Goal: Book appointment/travel/reservation

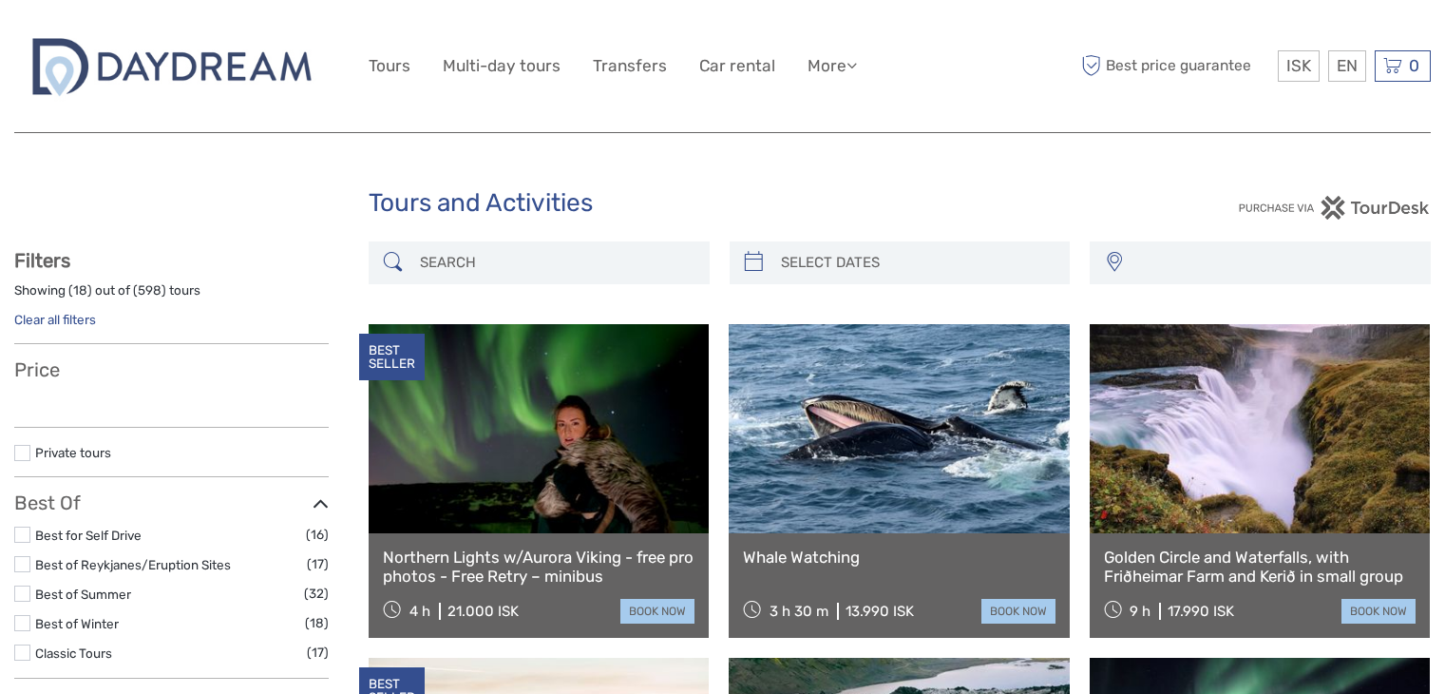
select select
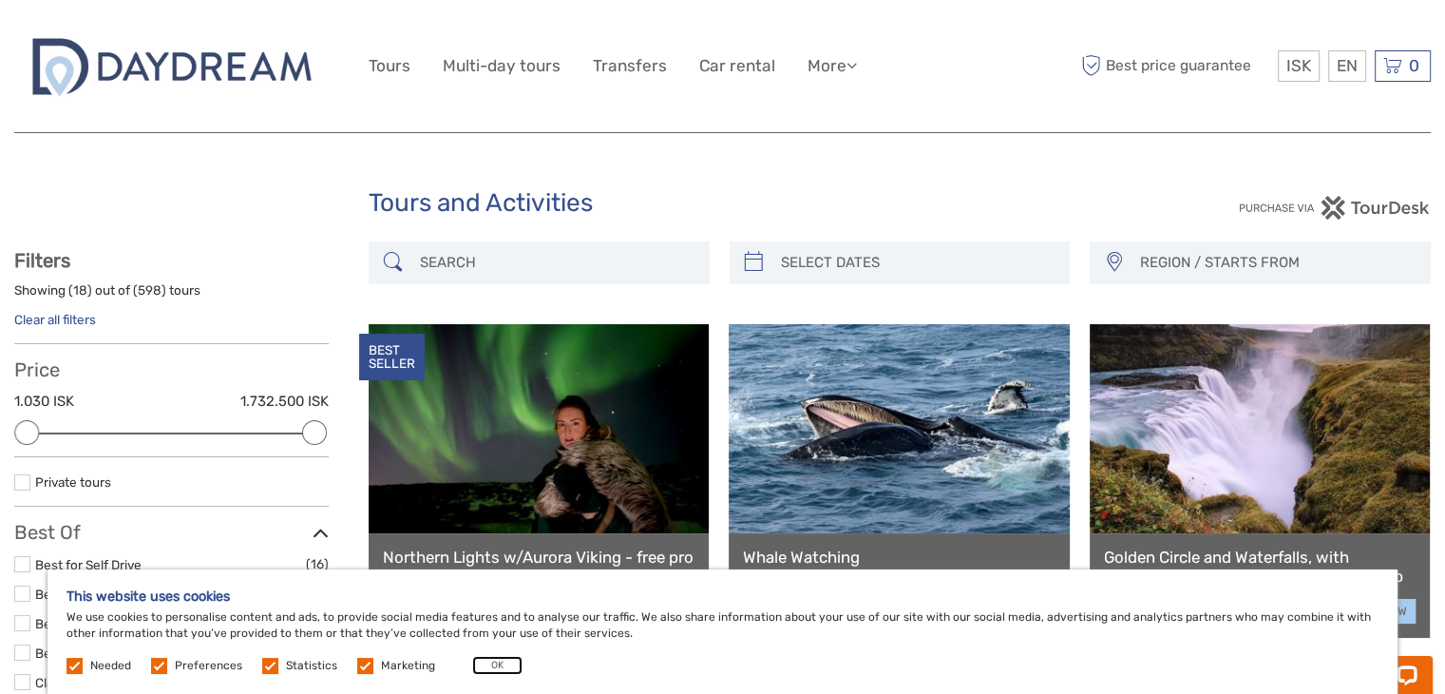
click at [495, 666] on button "OK" at bounding box center [497, 665] width 50 height 19
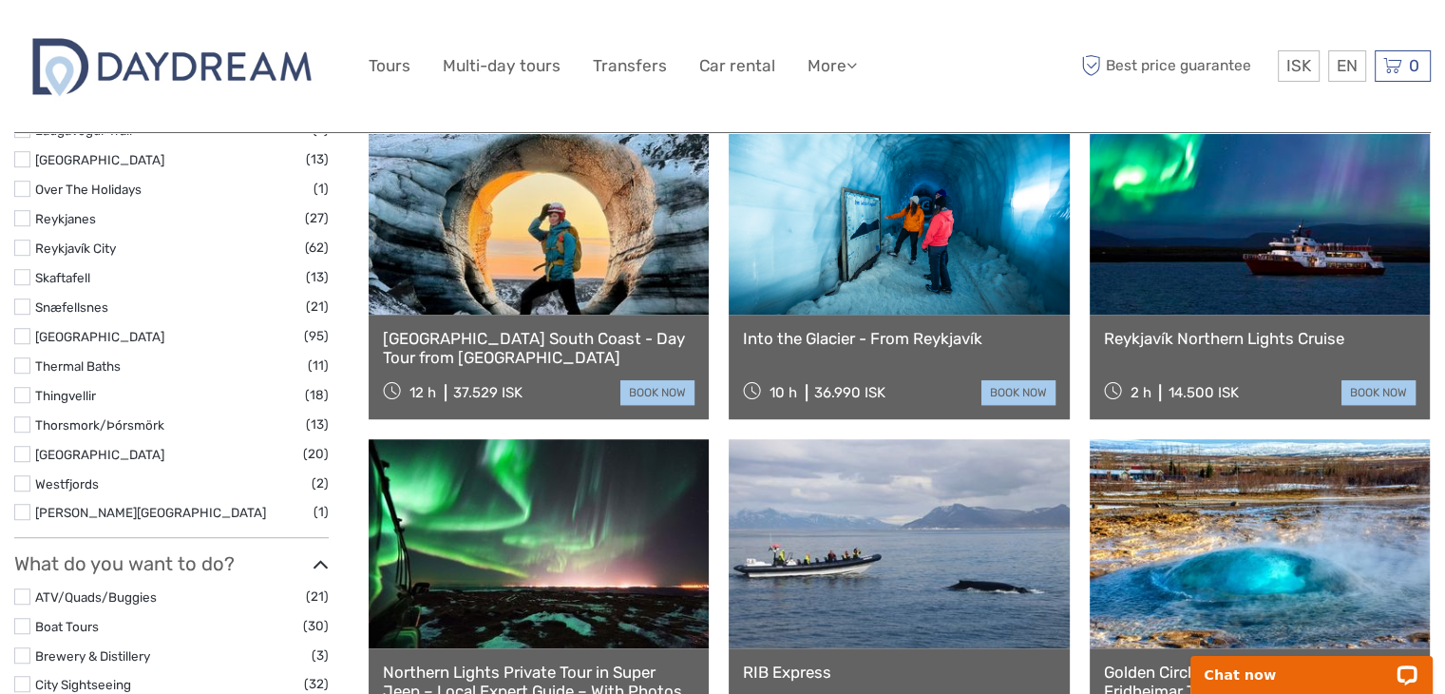
scroll to position [1216, 0]
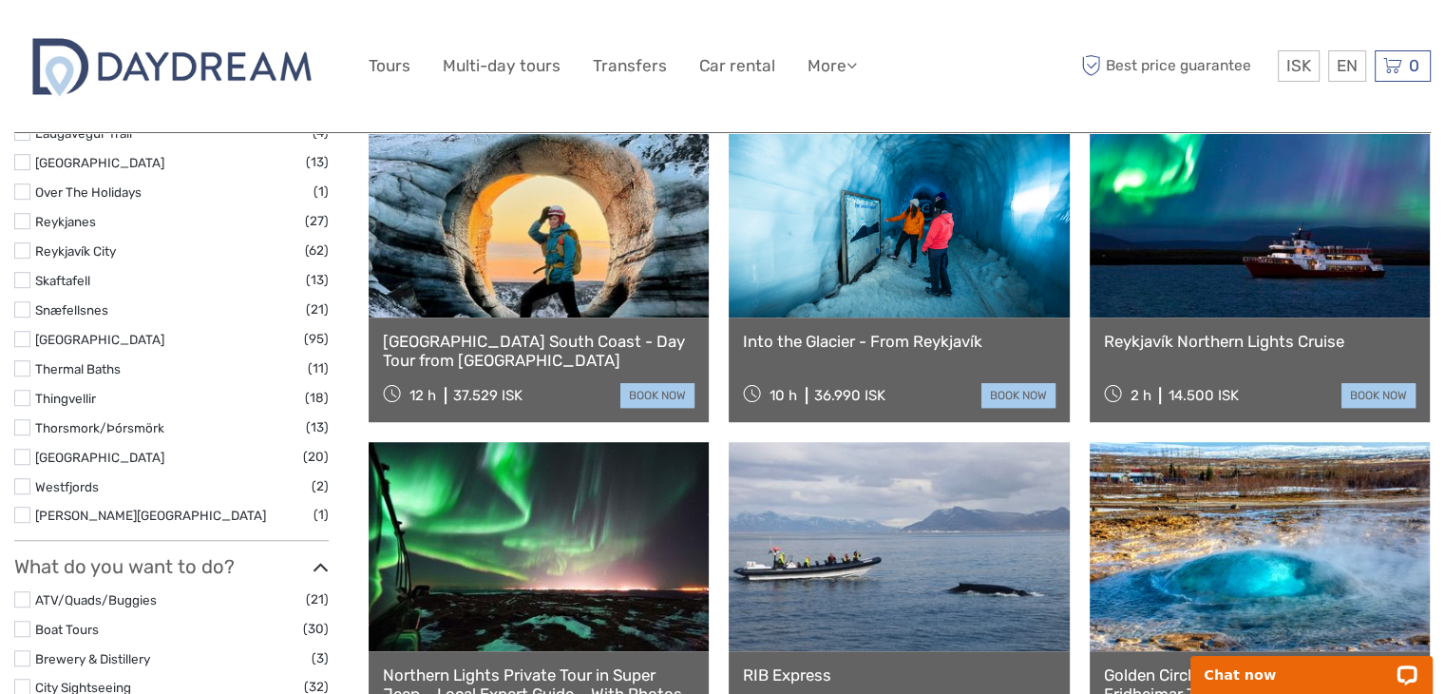
click at [1281, 303] on link at bounding box center [1260, 212] width 340 height 209
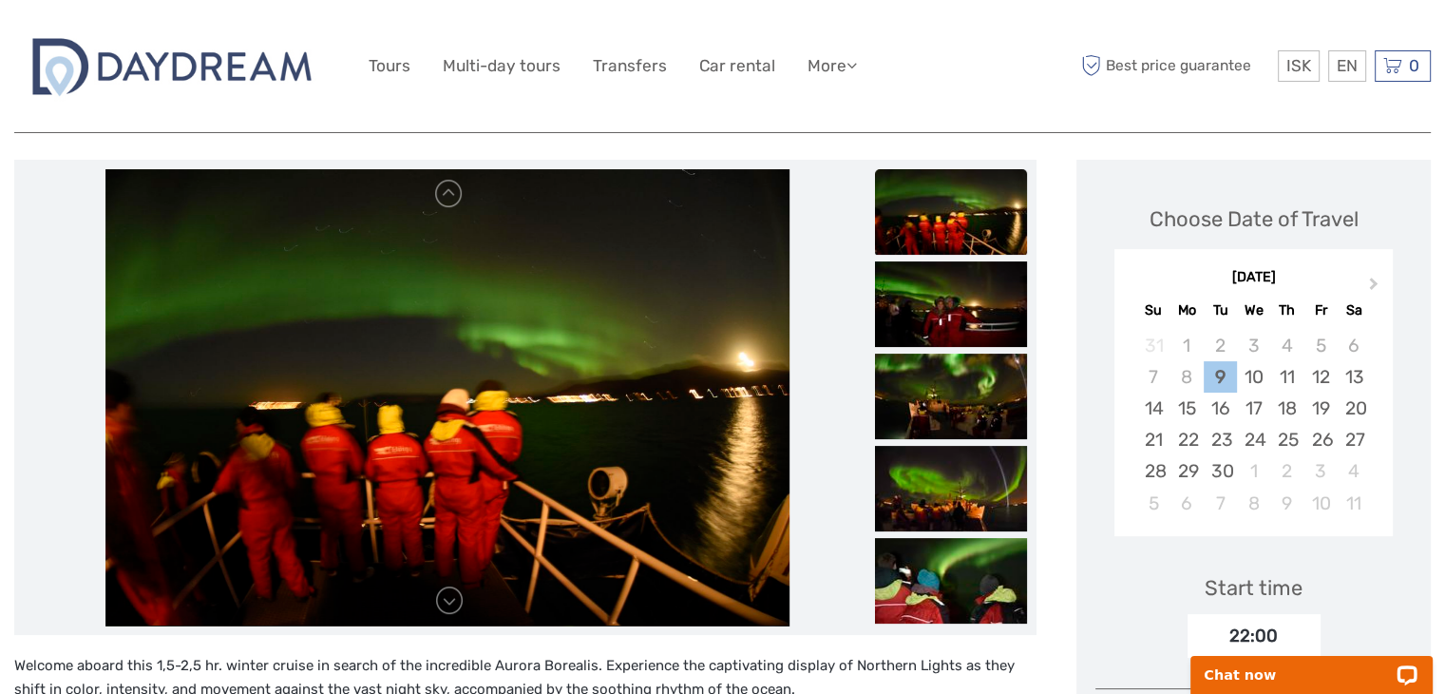
scroll to position [190, 0]
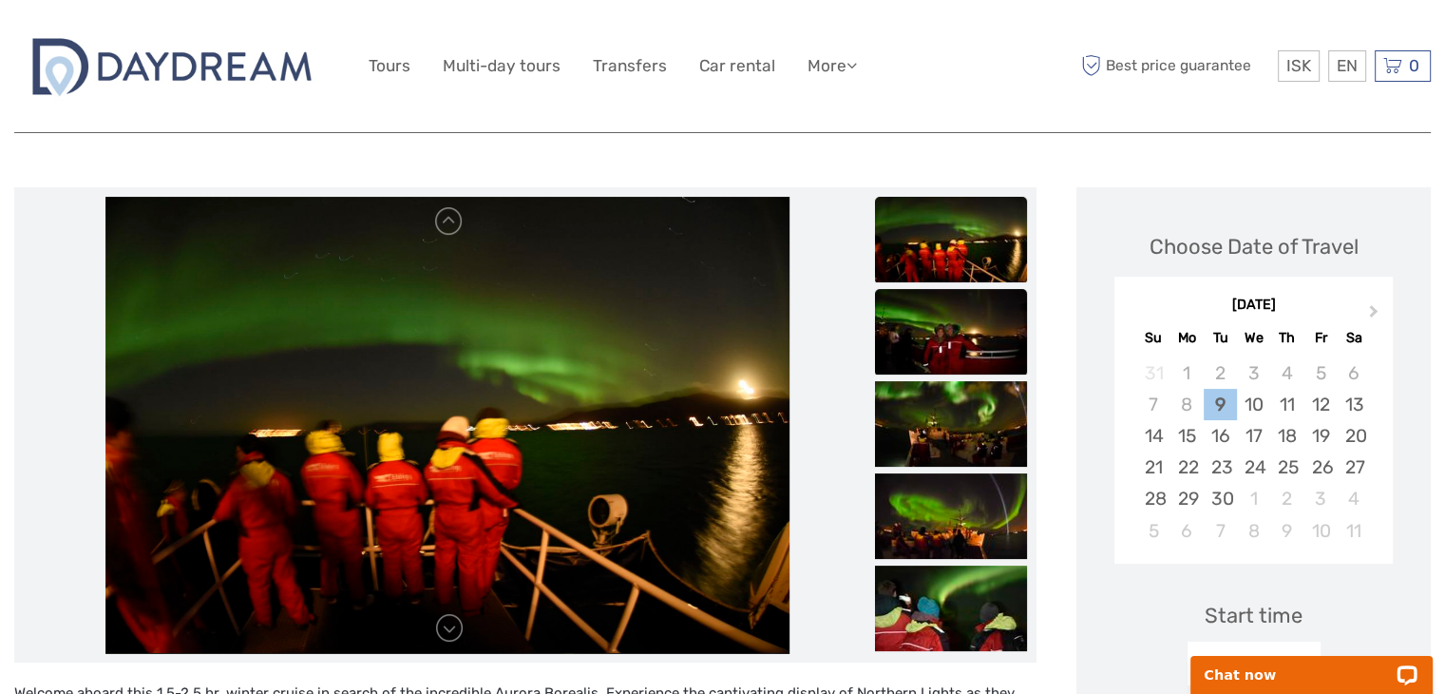
click at [938, 354] on img at bounding box center [951, 332] width 152 height 86
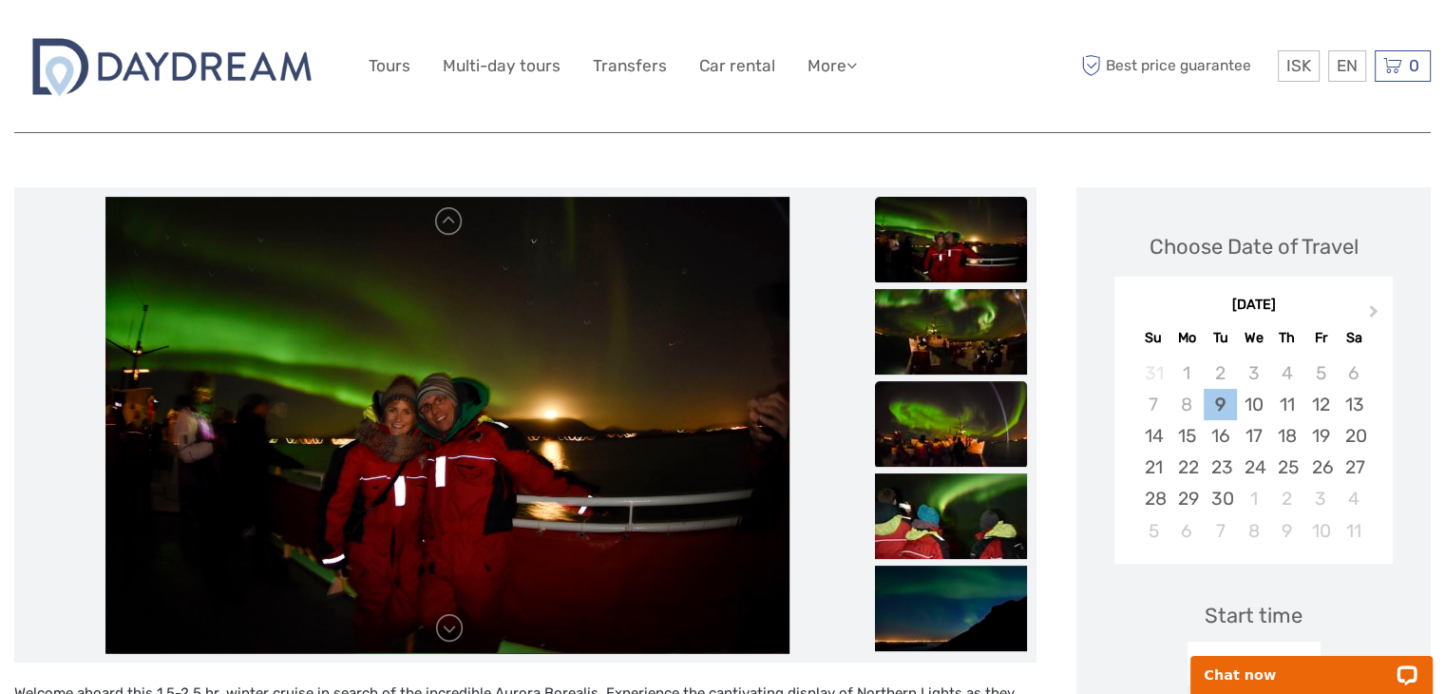
click at [945, 464] on img at bounding box center [951, 424] width 152 height 86
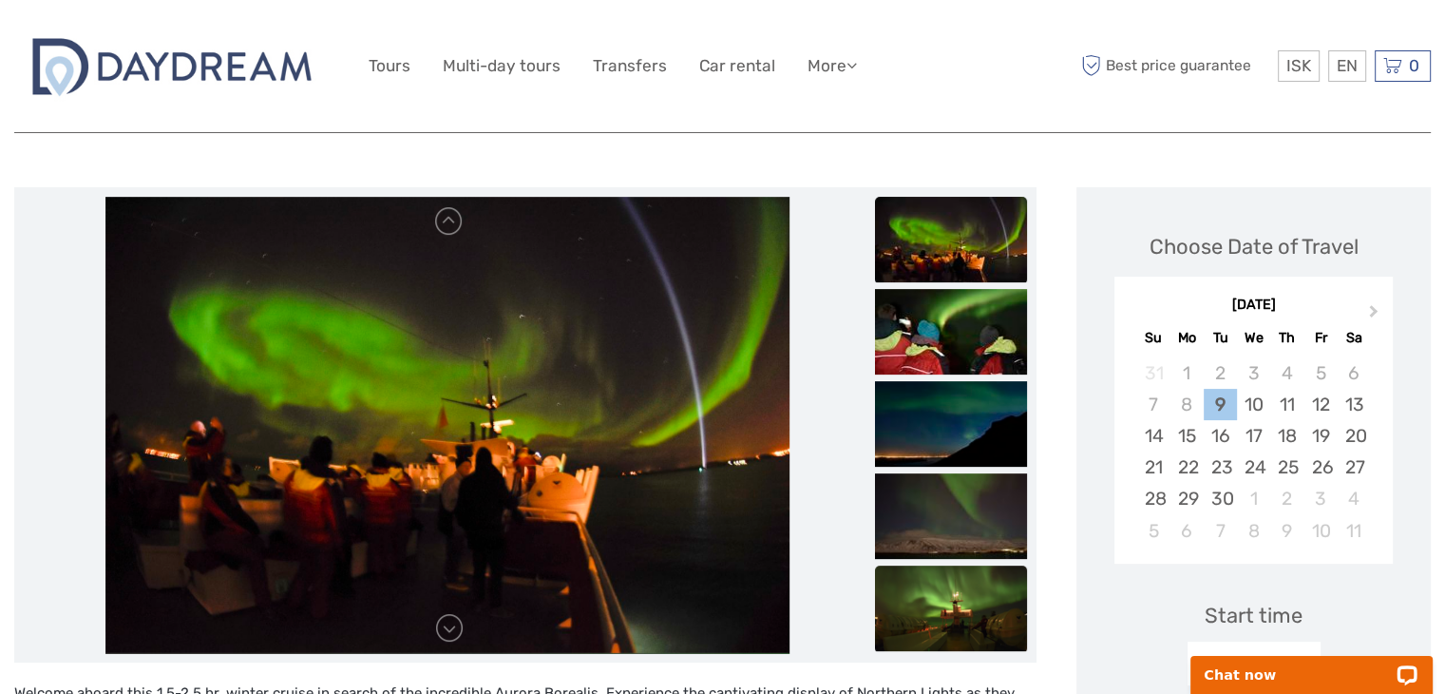
click at [946, 615] on img at bounding box center [951, 608] width 152 height 86
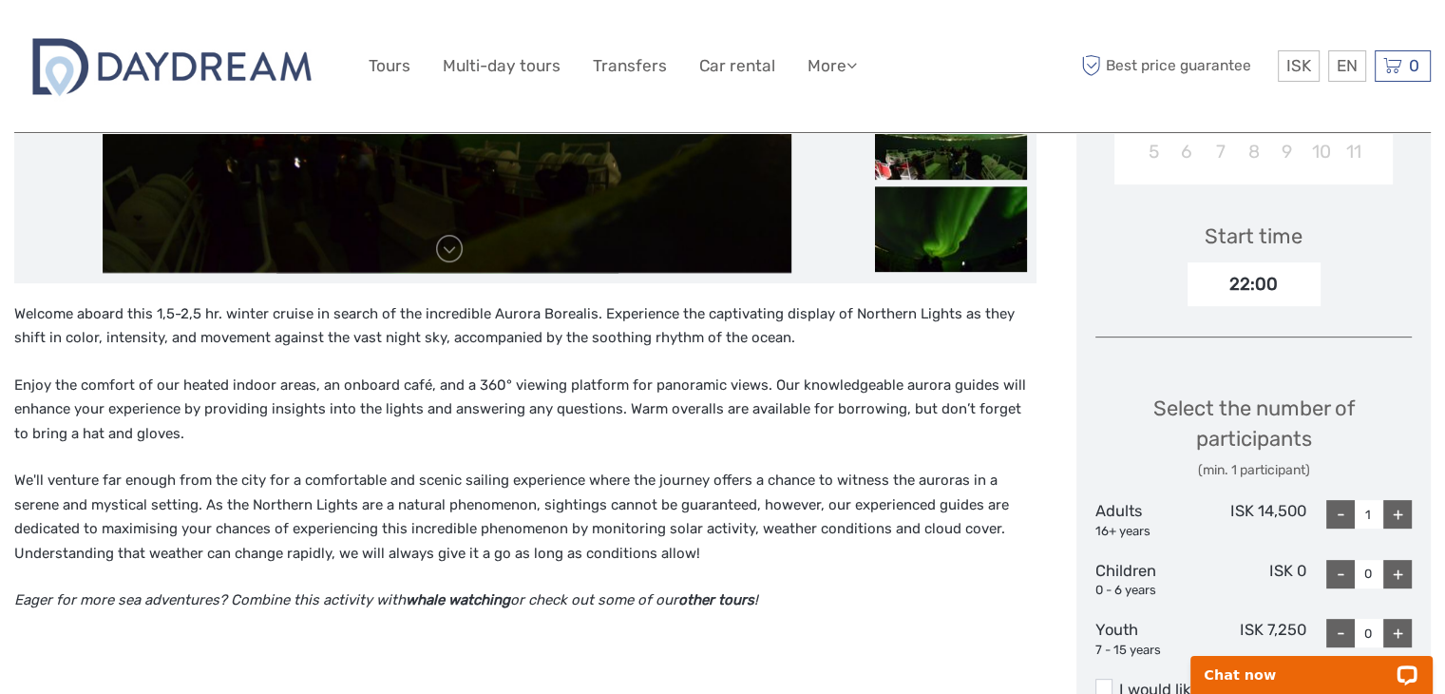
scroll to position [584, 0]
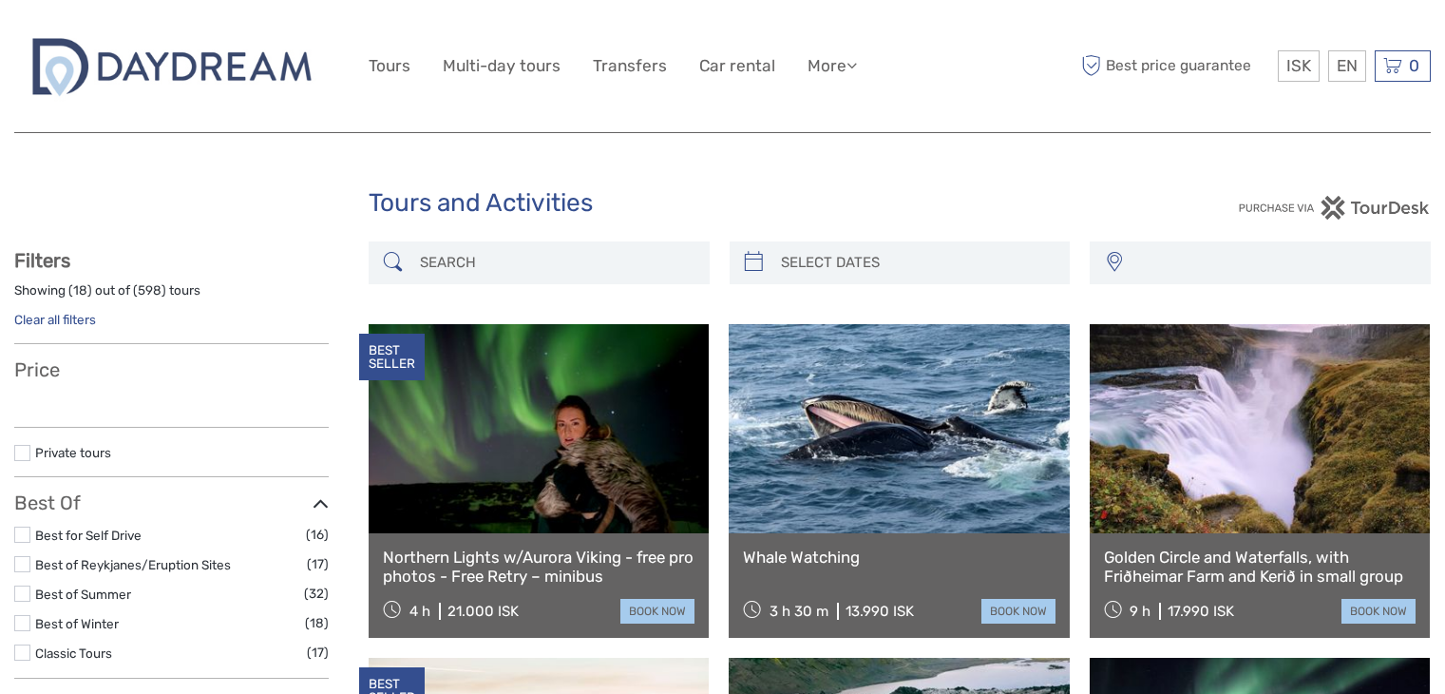
select select
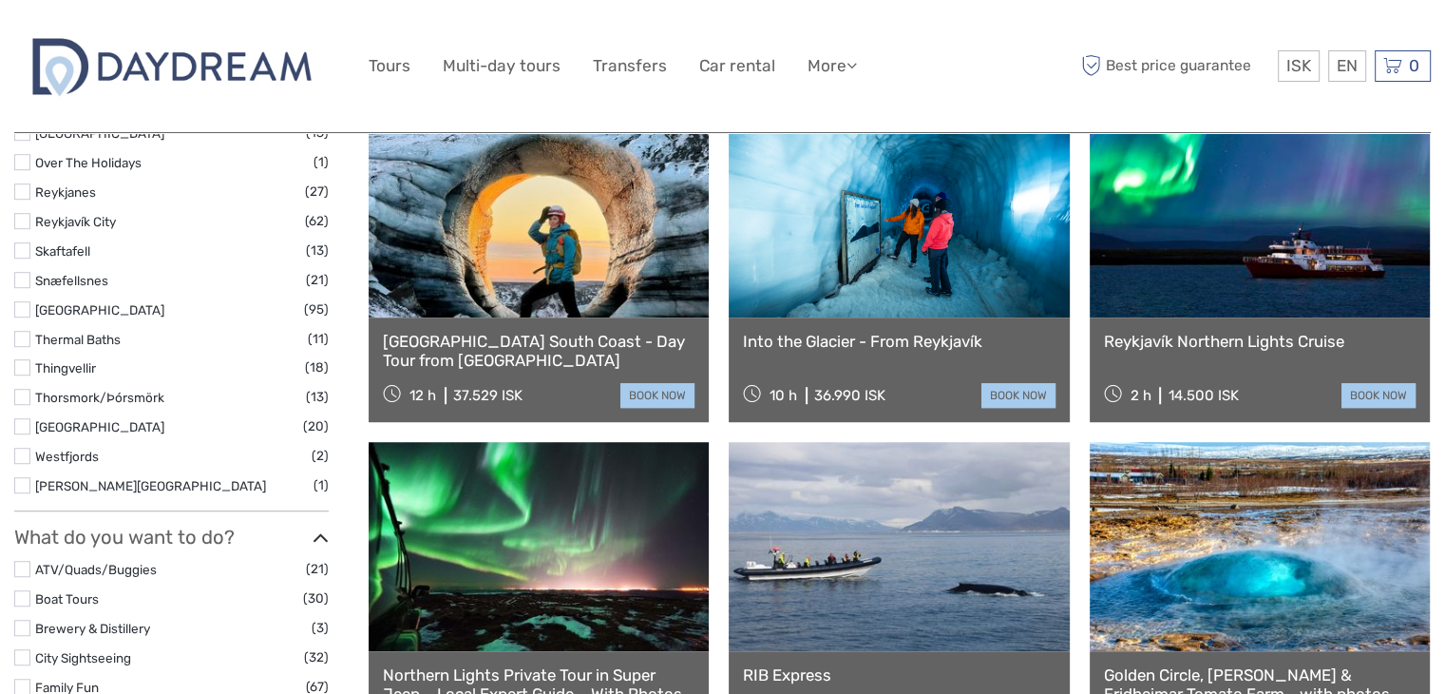
select select
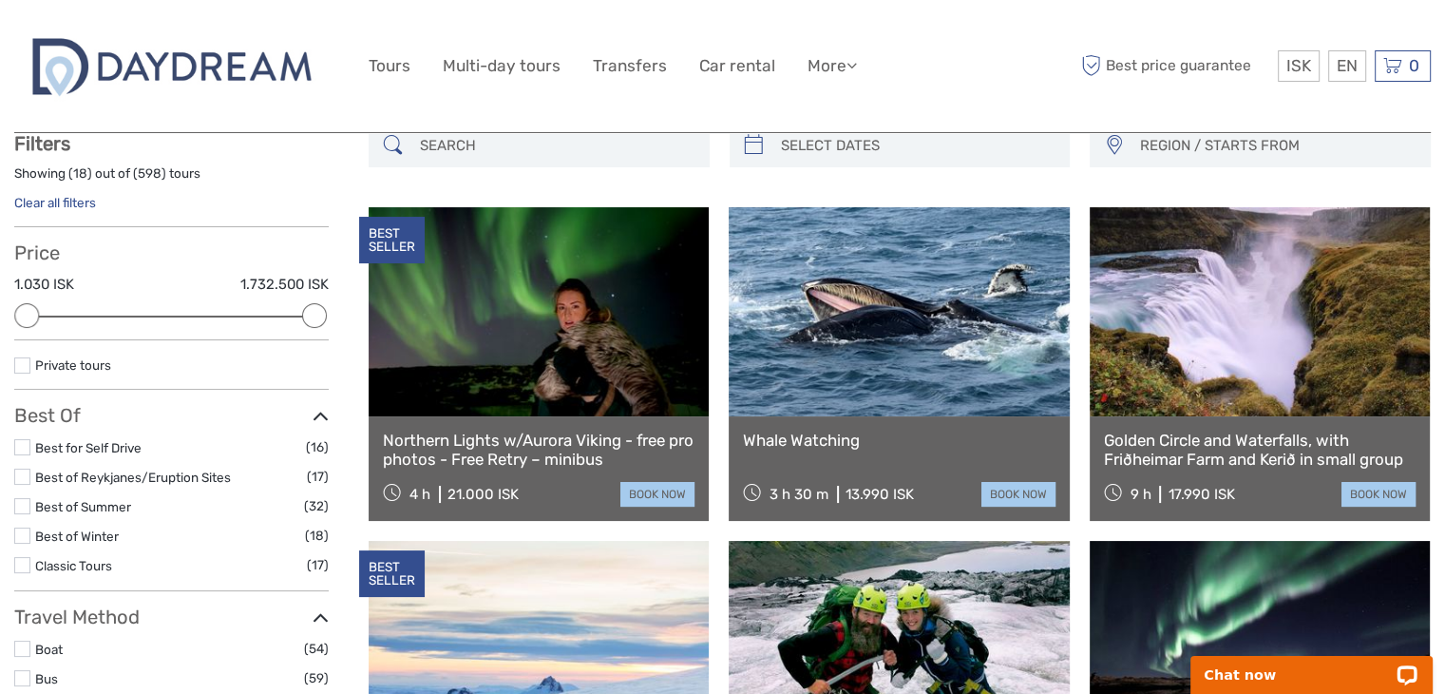
scroll to position [145, 0]
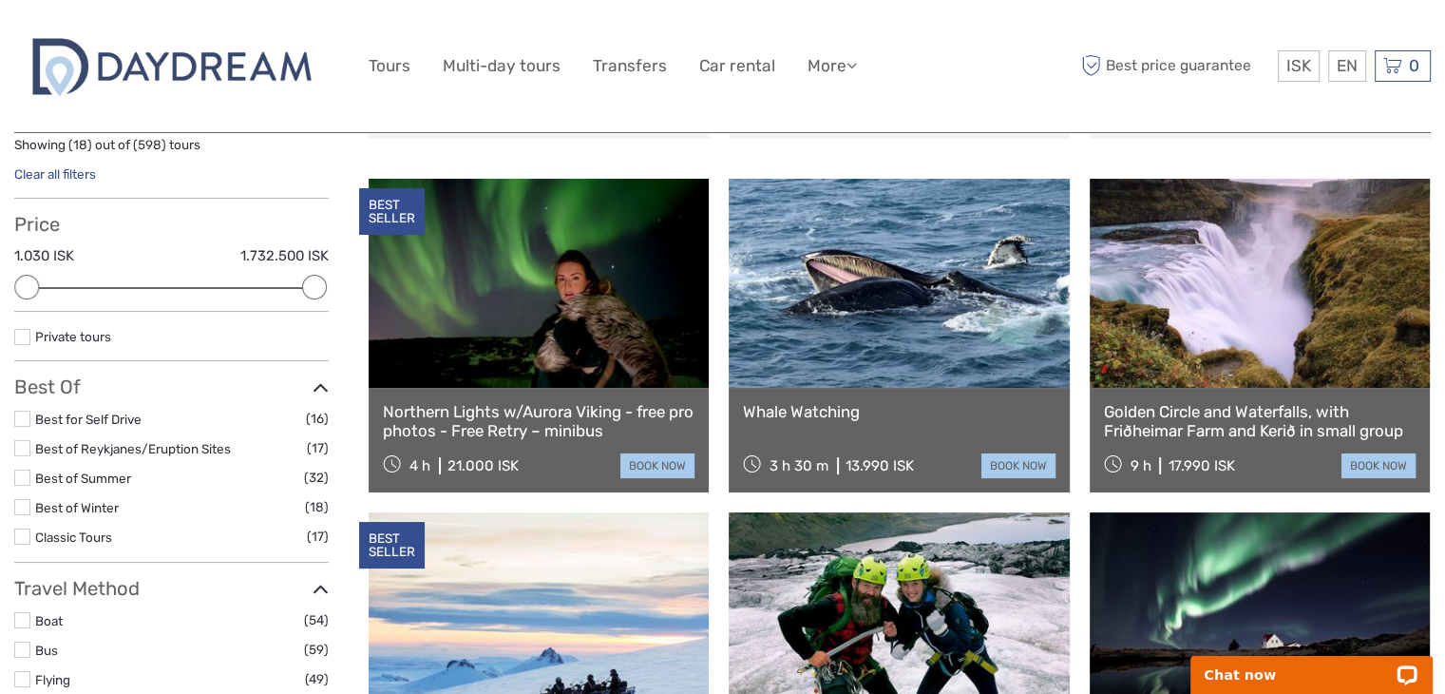
click at [942, 303] on link at bounding box center [899, 283] width 340 height 209
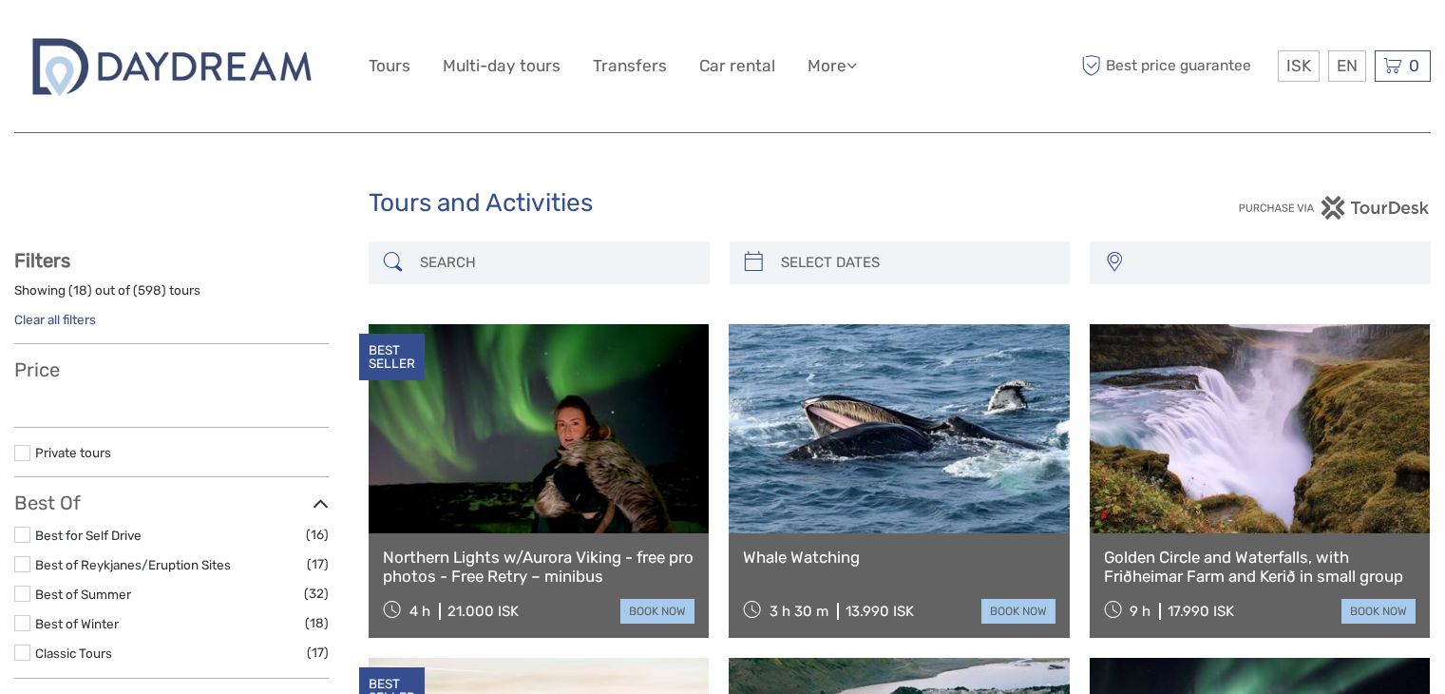
select select
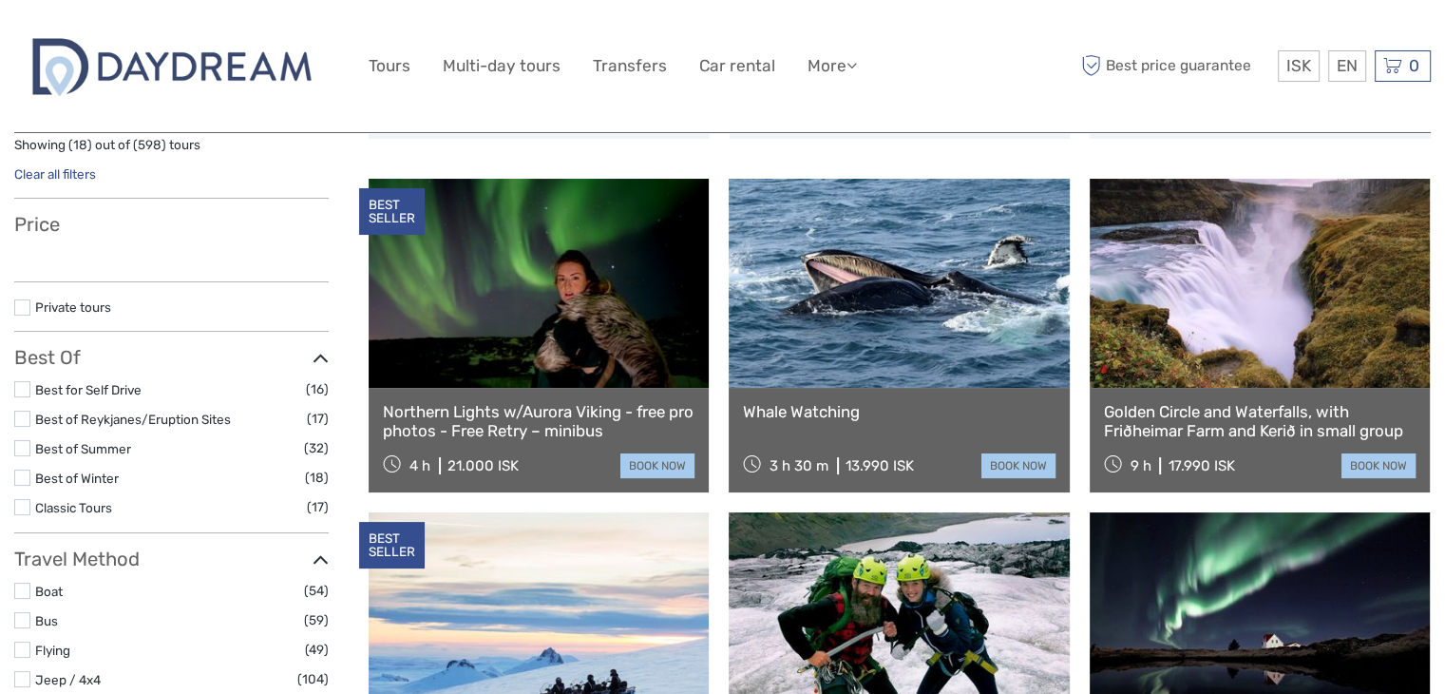
select select
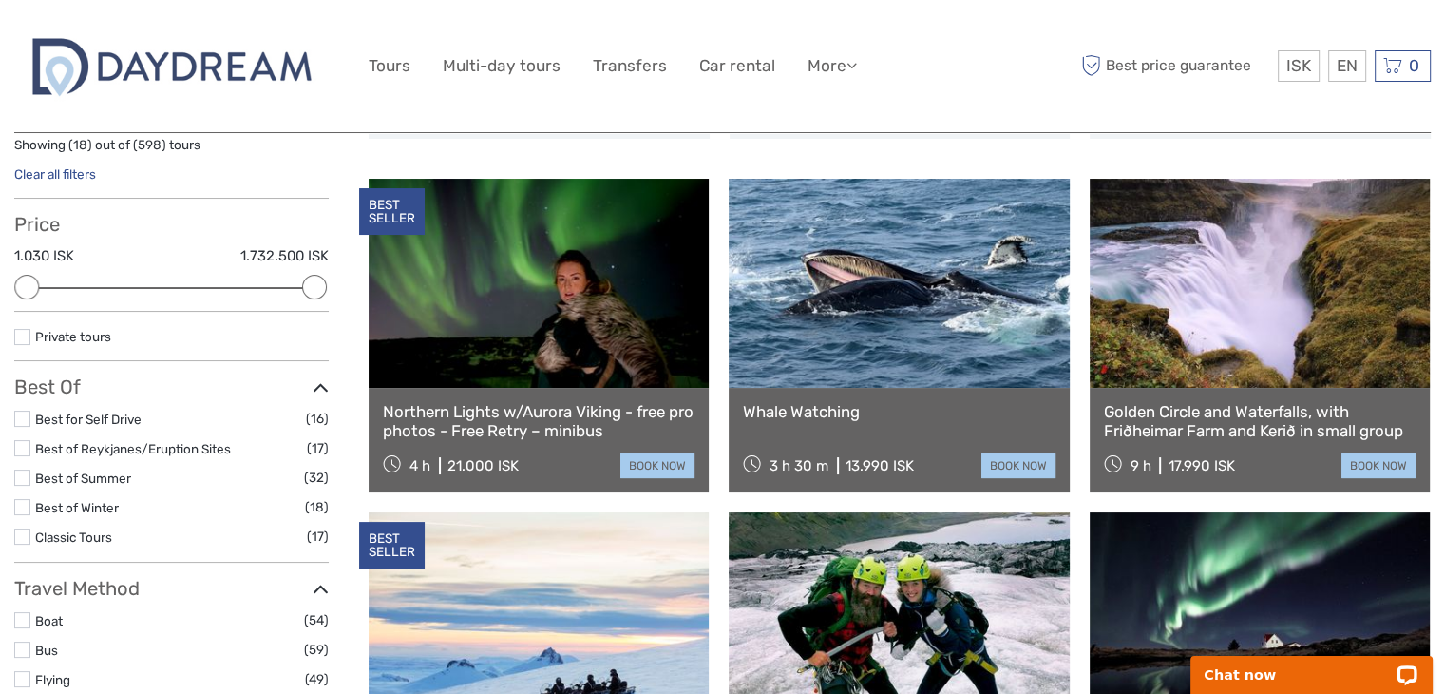
scroll to position [0, 0]
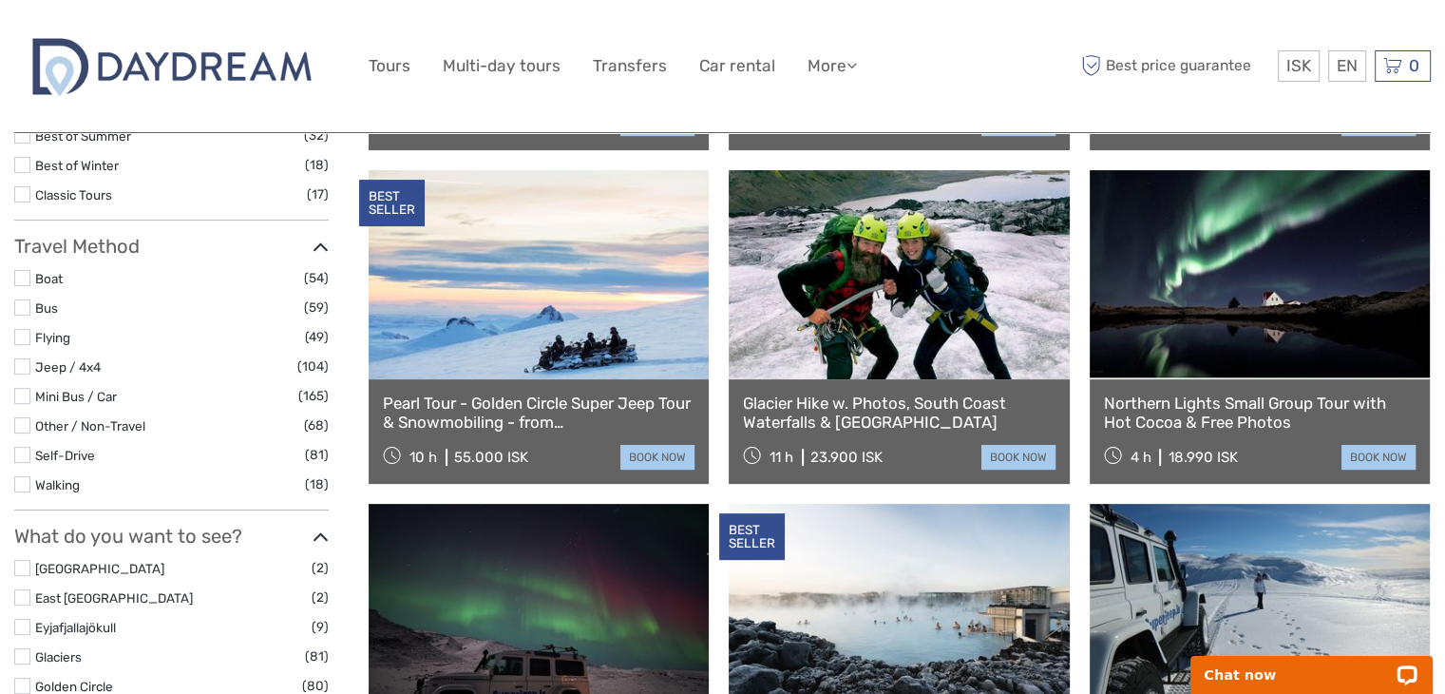
scroll to position [449, 0]
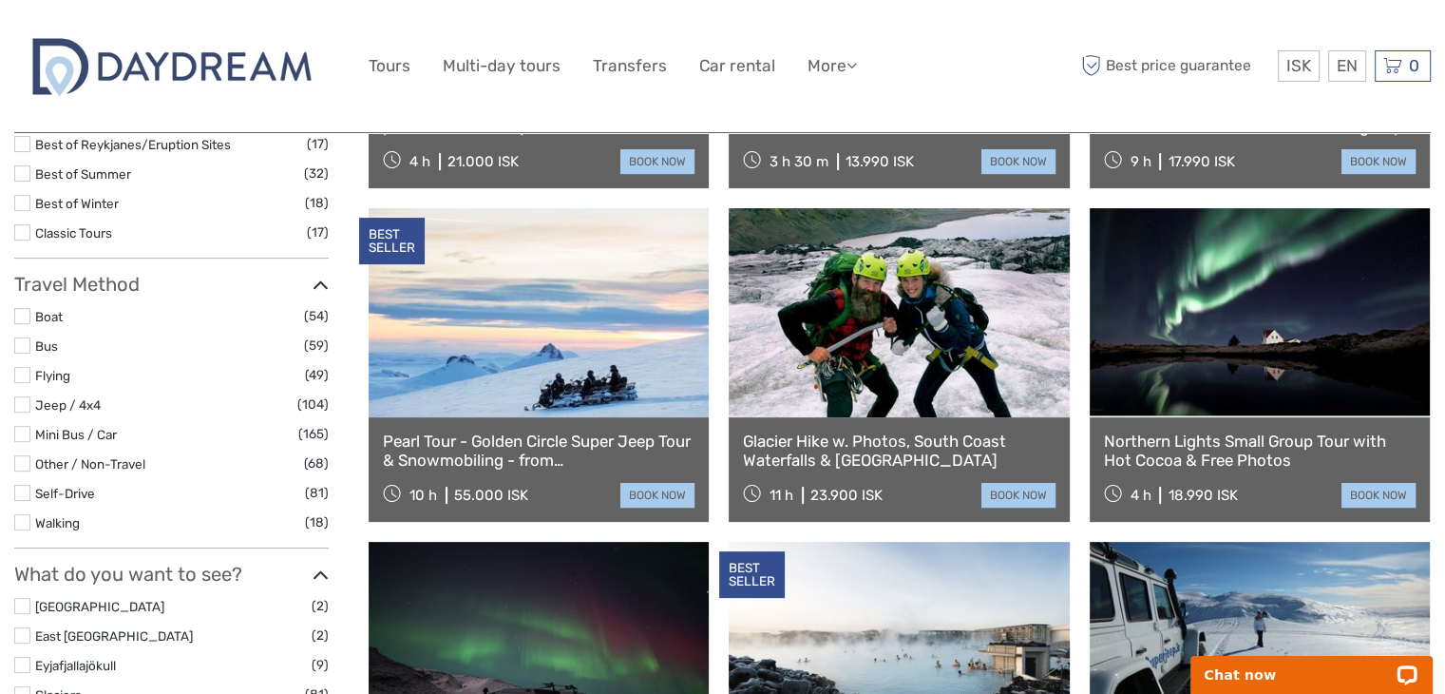
click at [570, 332] on link at bounding box center [539, 312] width 340 height 209
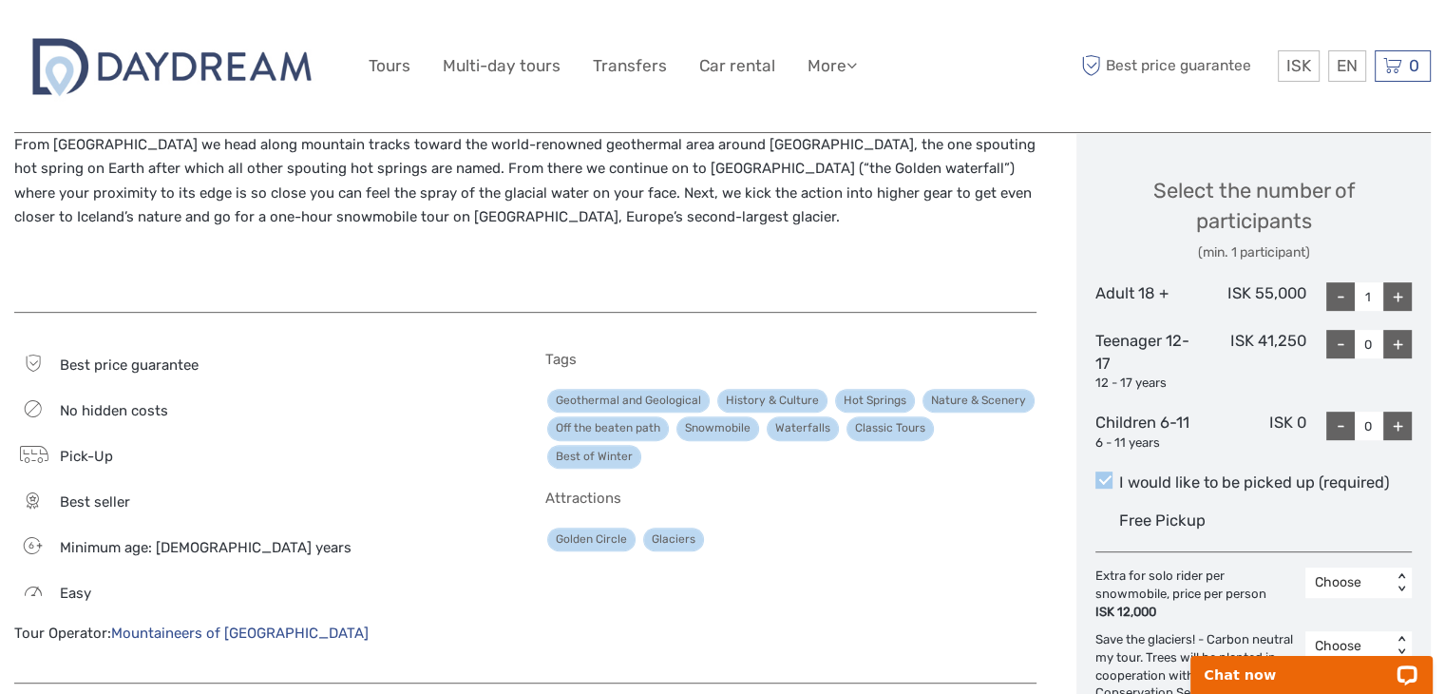
scroll to position [798, 0]
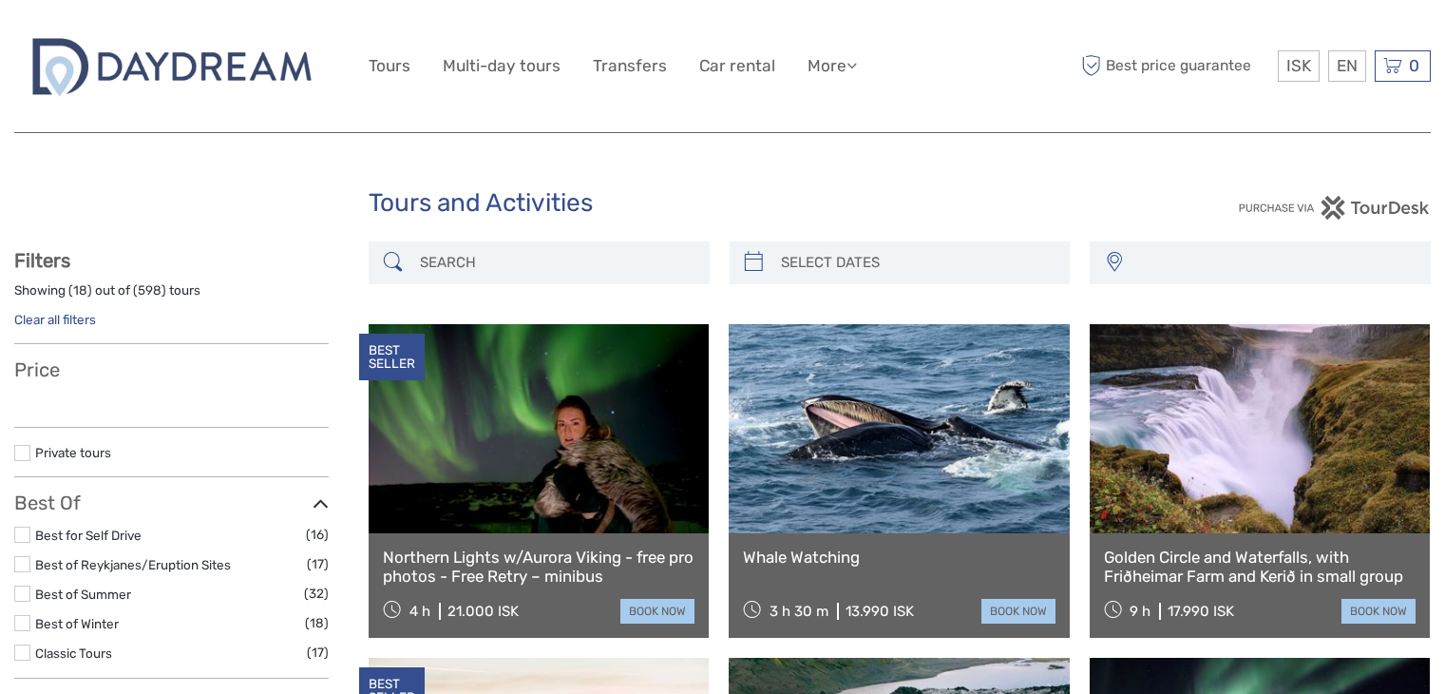
select select
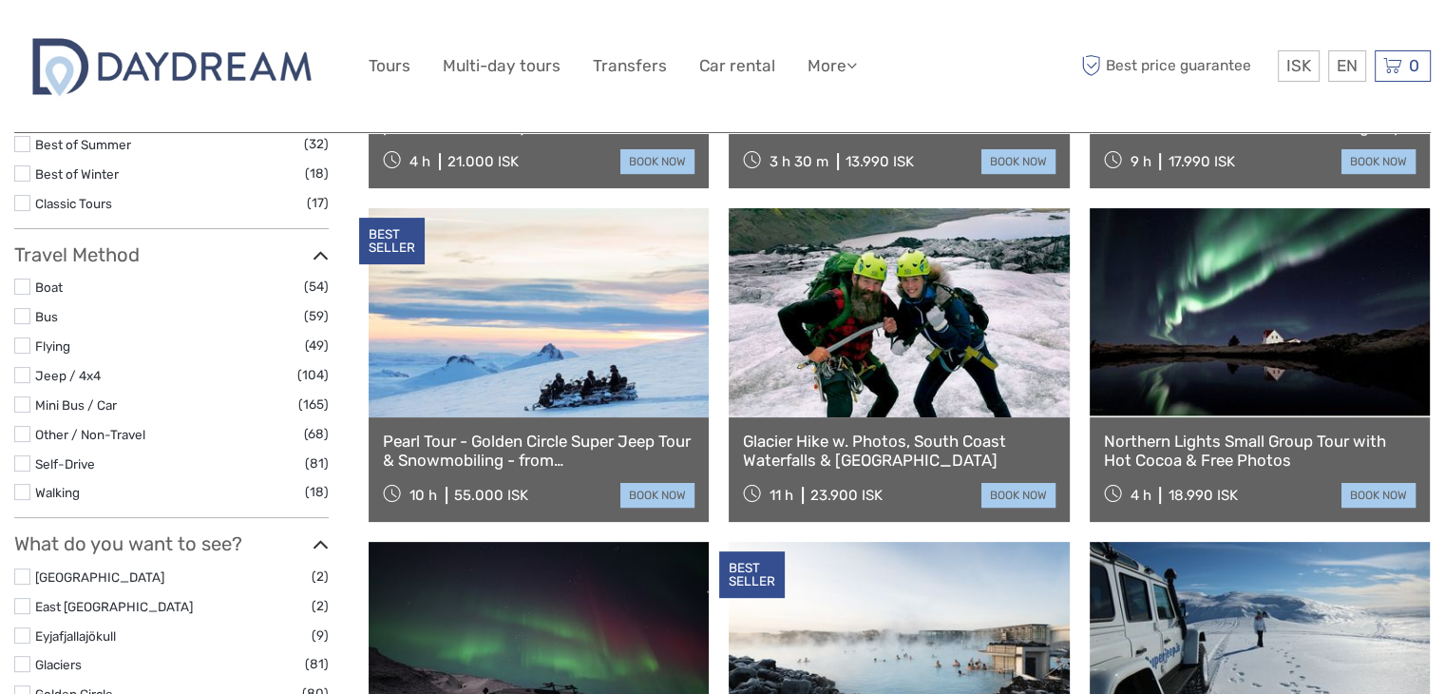
select select
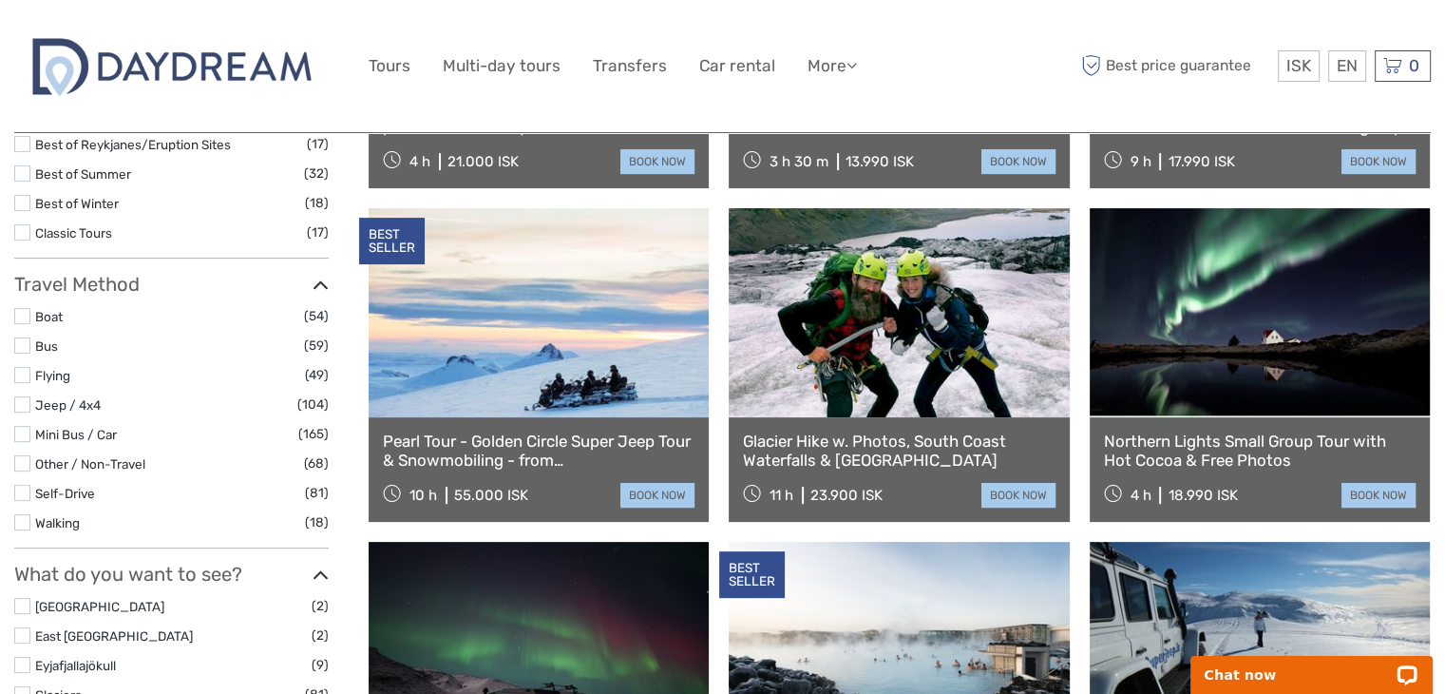
scroll to position [0, 0]
drag, startPoint x: 1440, startPoint y: 278, endPoint x: 1448, endPoint y: 208, distance: 70.8
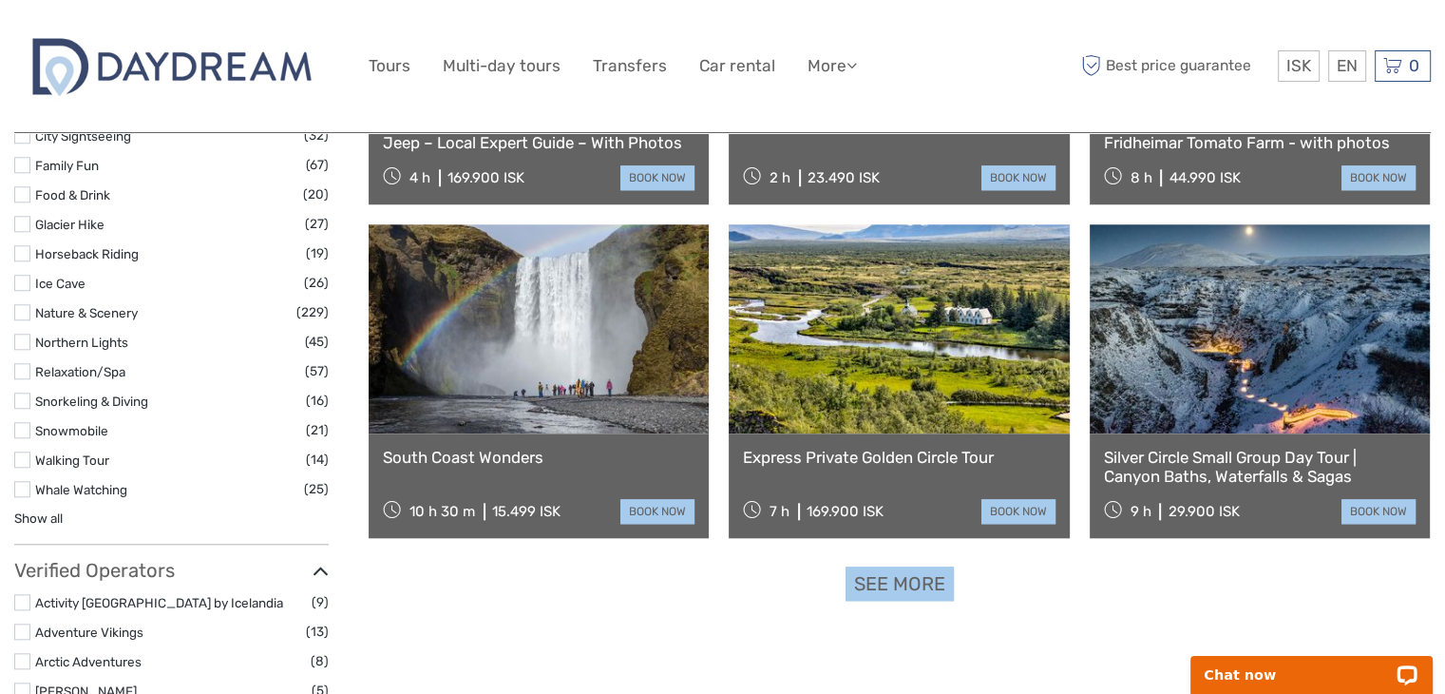
scroll to position [1783, 0]
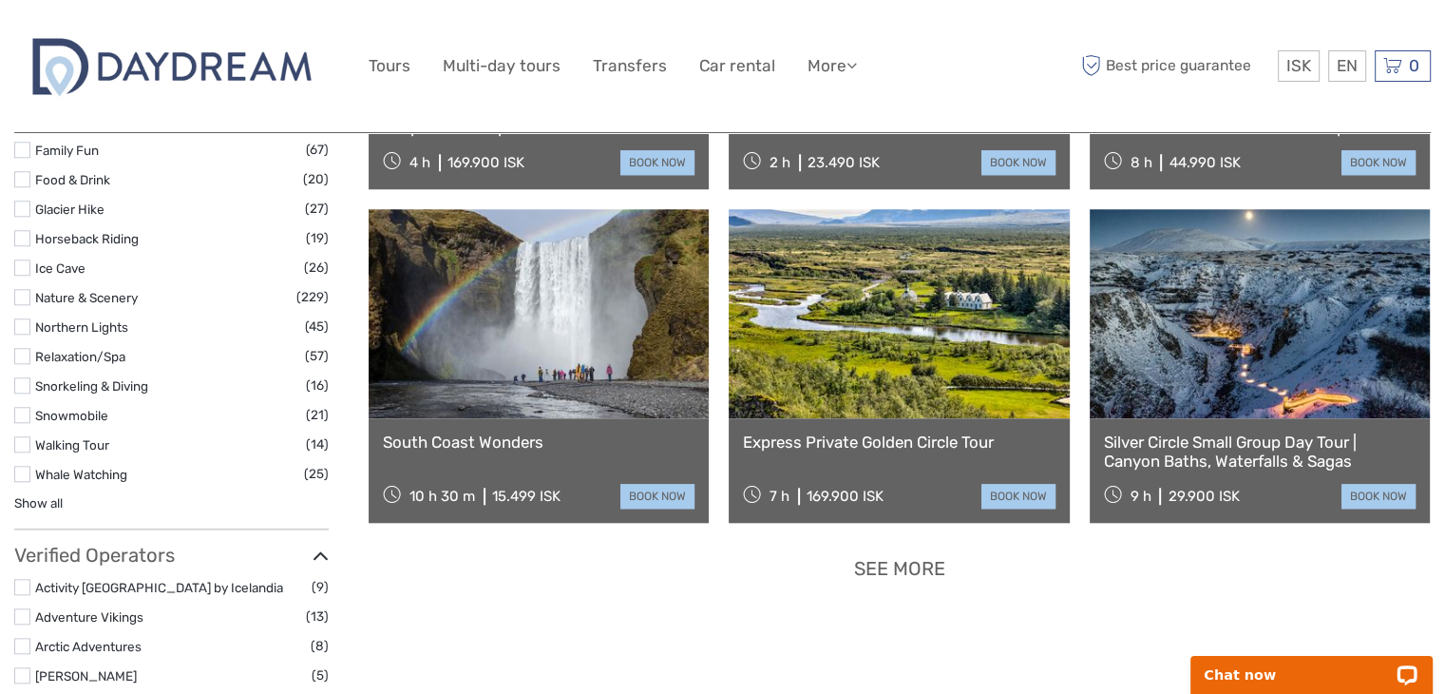
click at [916, 559] on link "See more" at bounding box center [900, 568] width 108 height 35
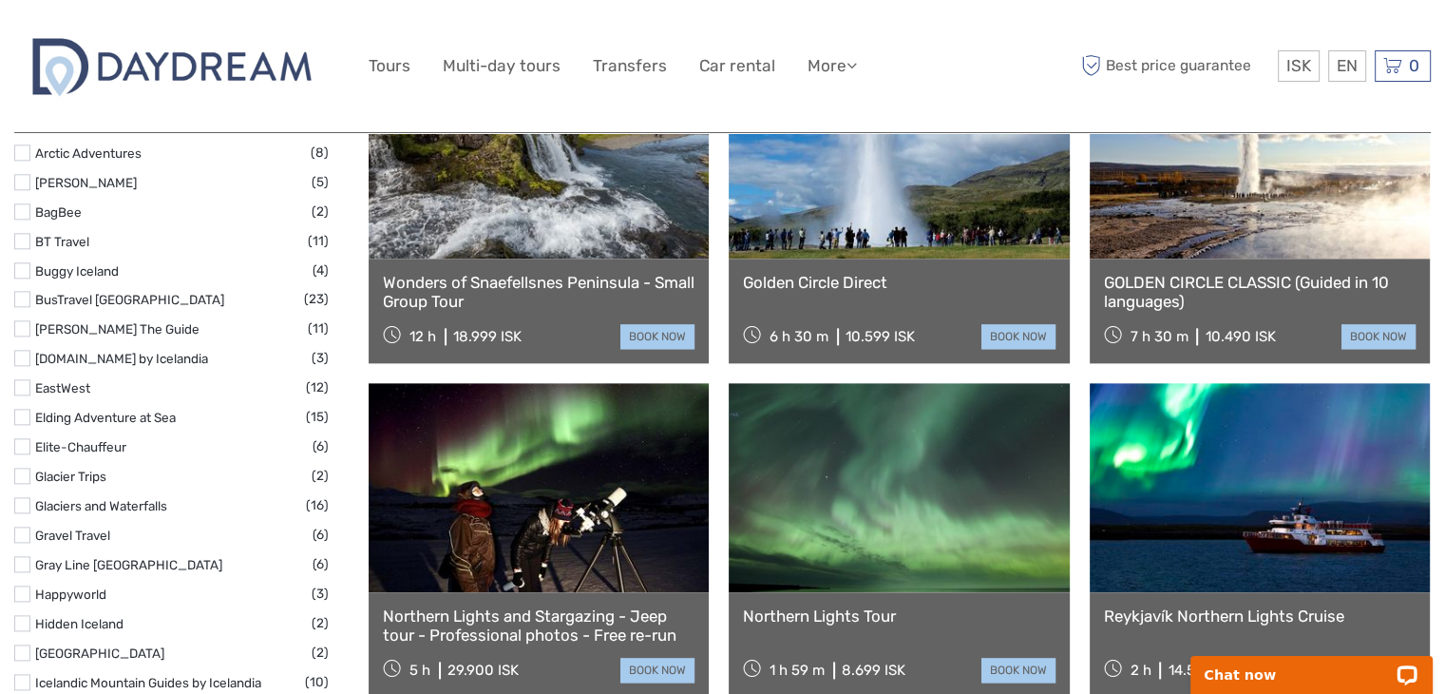
scroll to position [2277, 0]
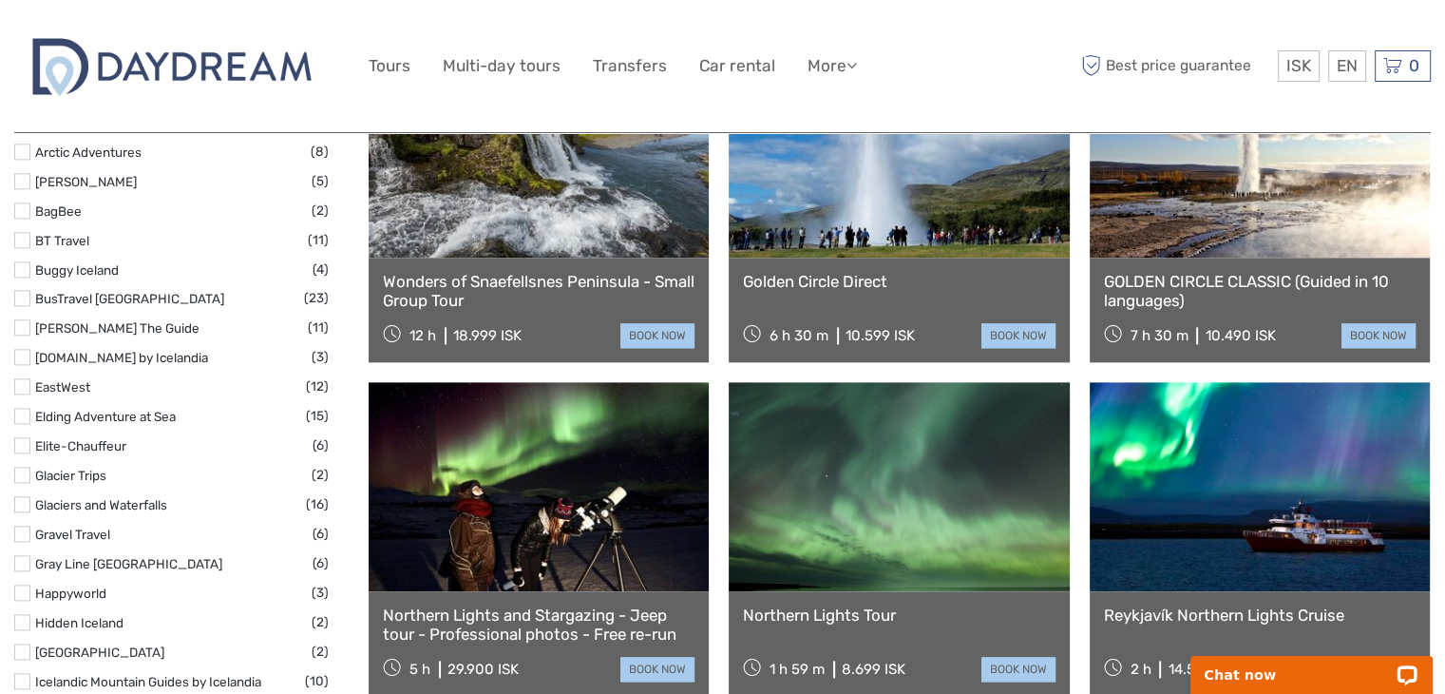
click at [1227, 215] on link at bounding box center [1260, 152] width 340 height 209
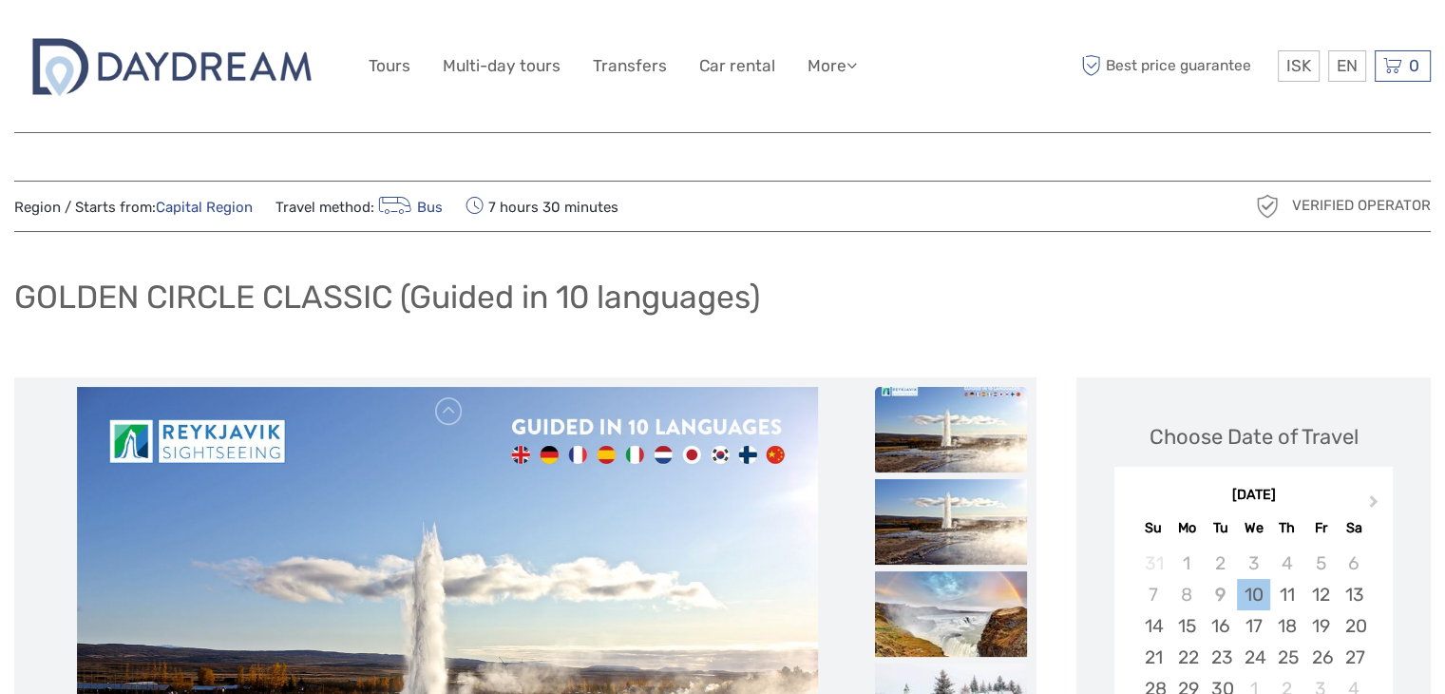
click at [813, 297] on div "GOLDEN CIRCLE CLASSIC (Guided in 10 languages)" at bounding box center [722, 304] width 1417 height 69
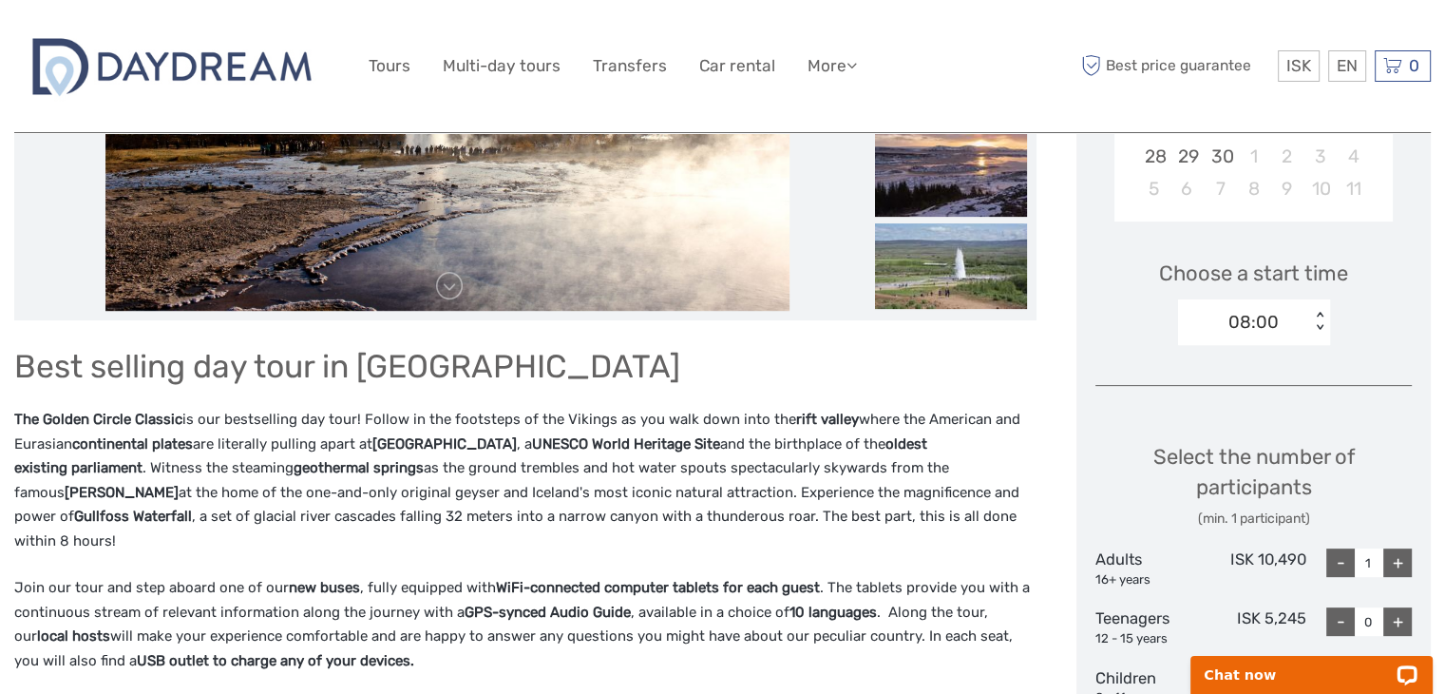
scroll to position [570, 0]
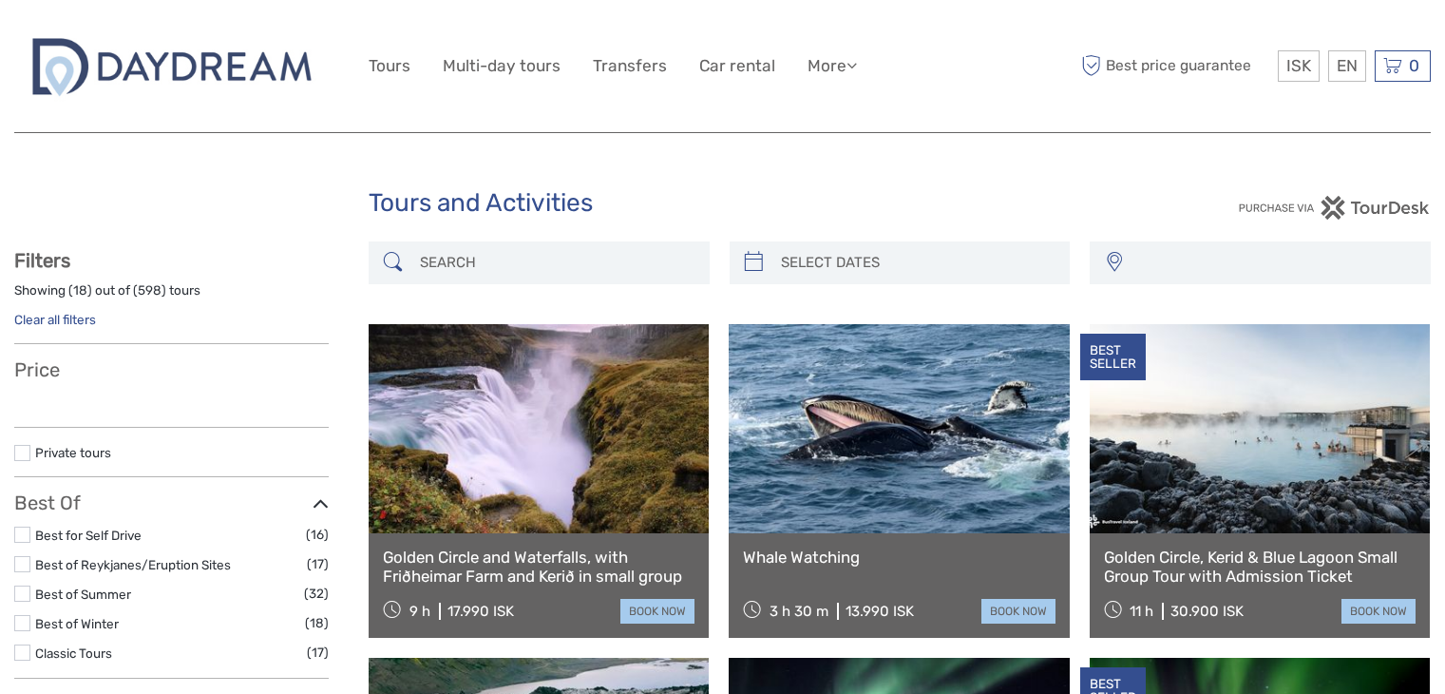
select select
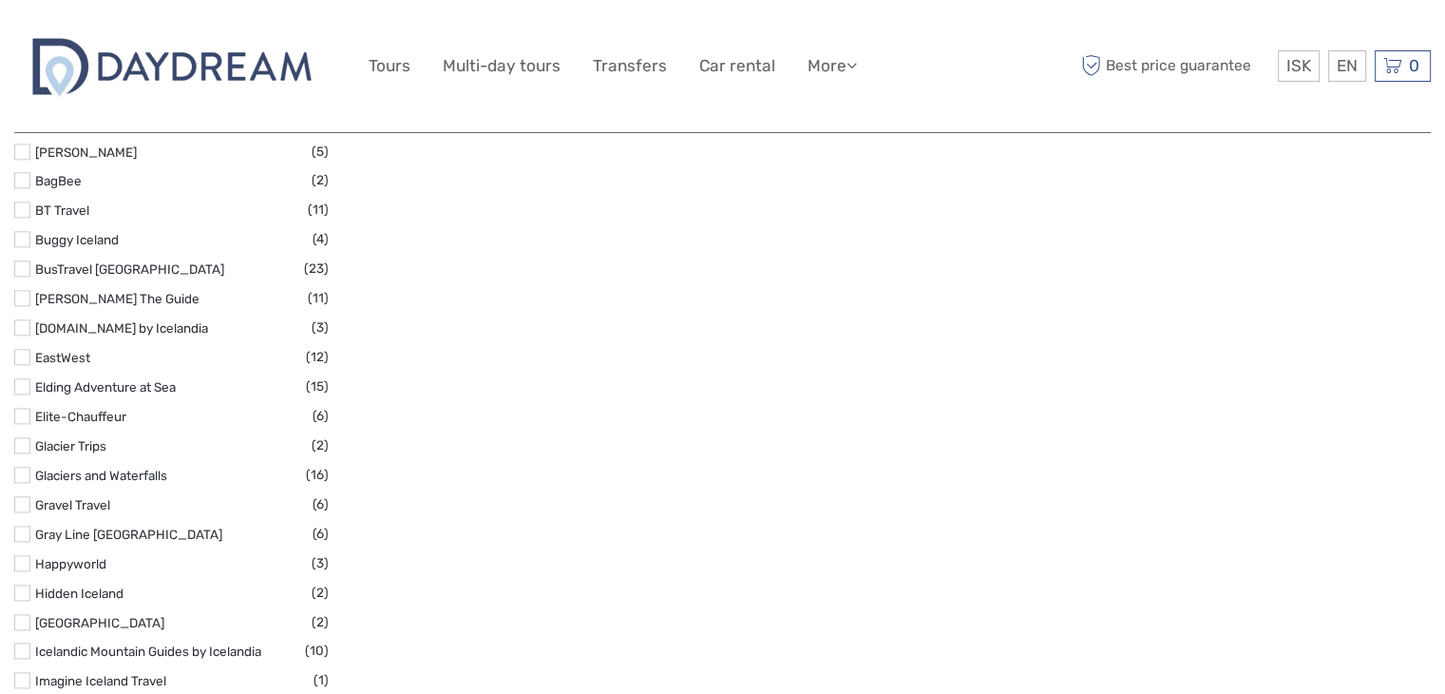
select select
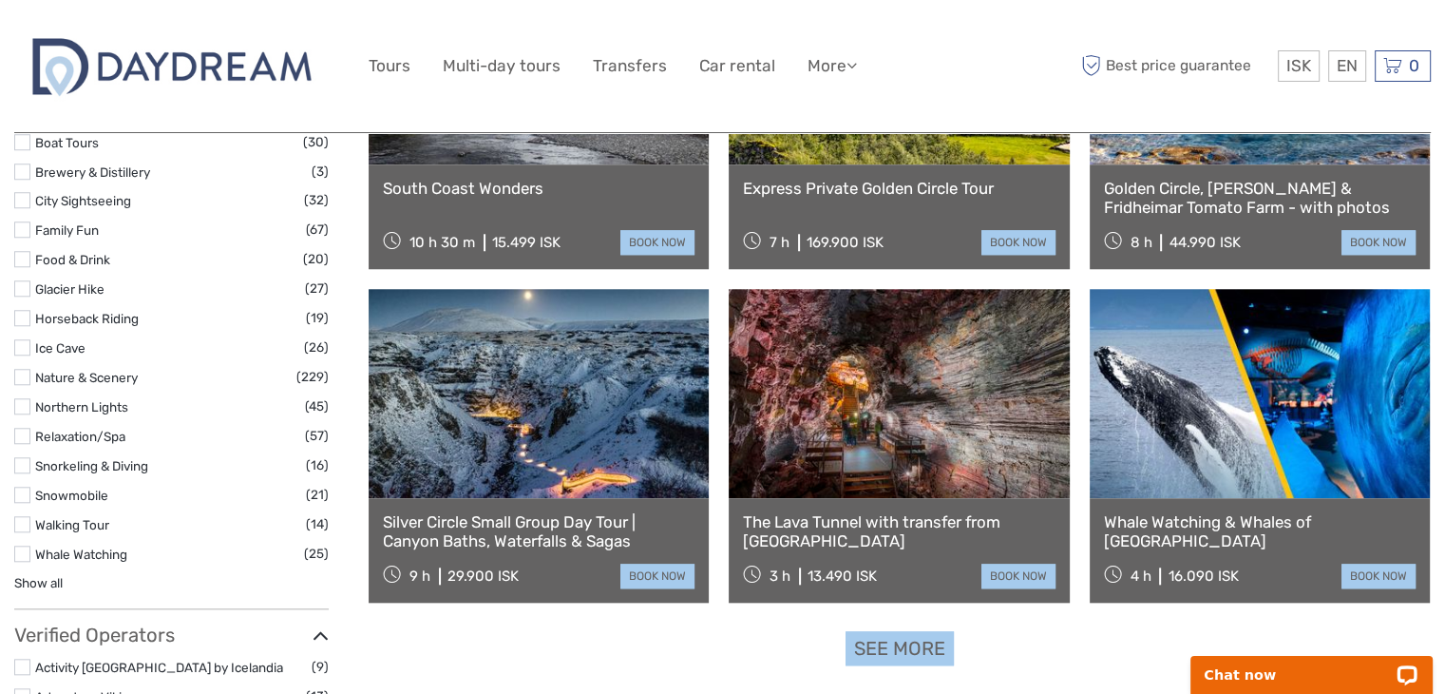
scroll to position [1707, 0]
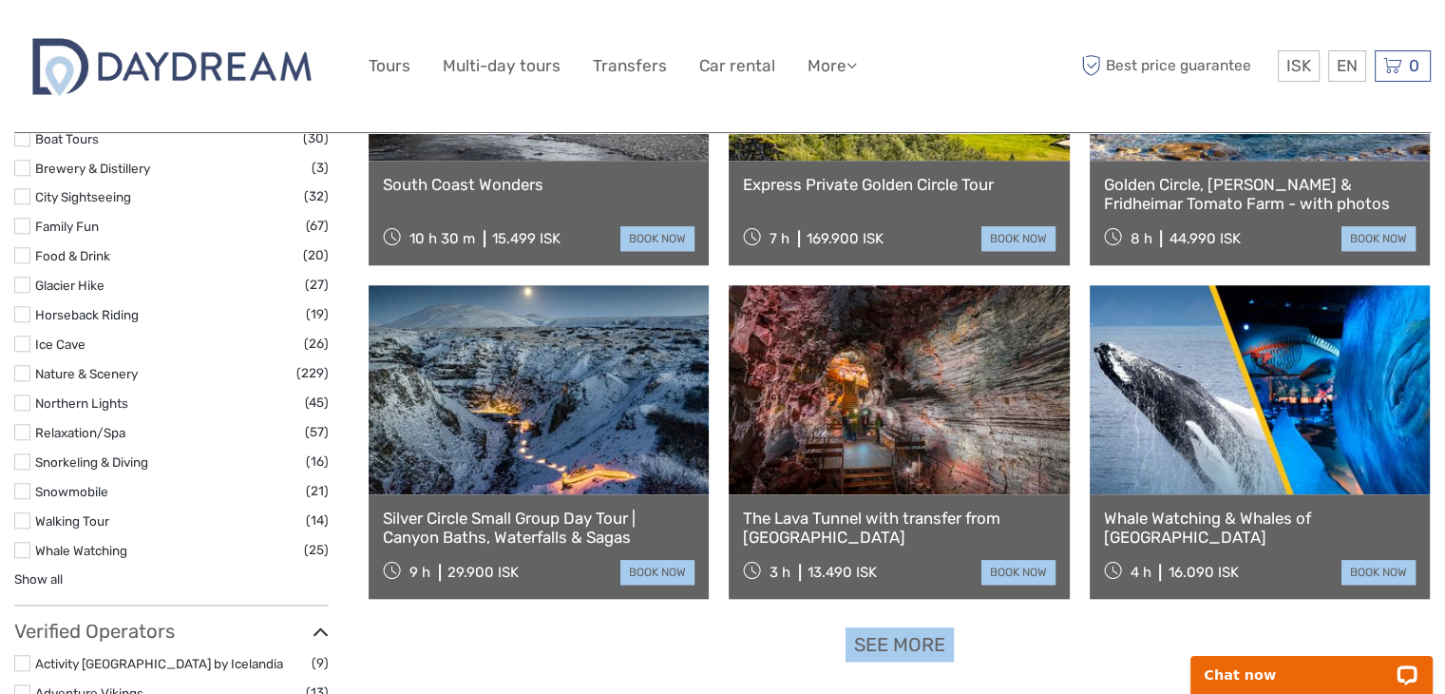
click at [893, 403] on link at bounding box center [899, 389] width 340 height 209
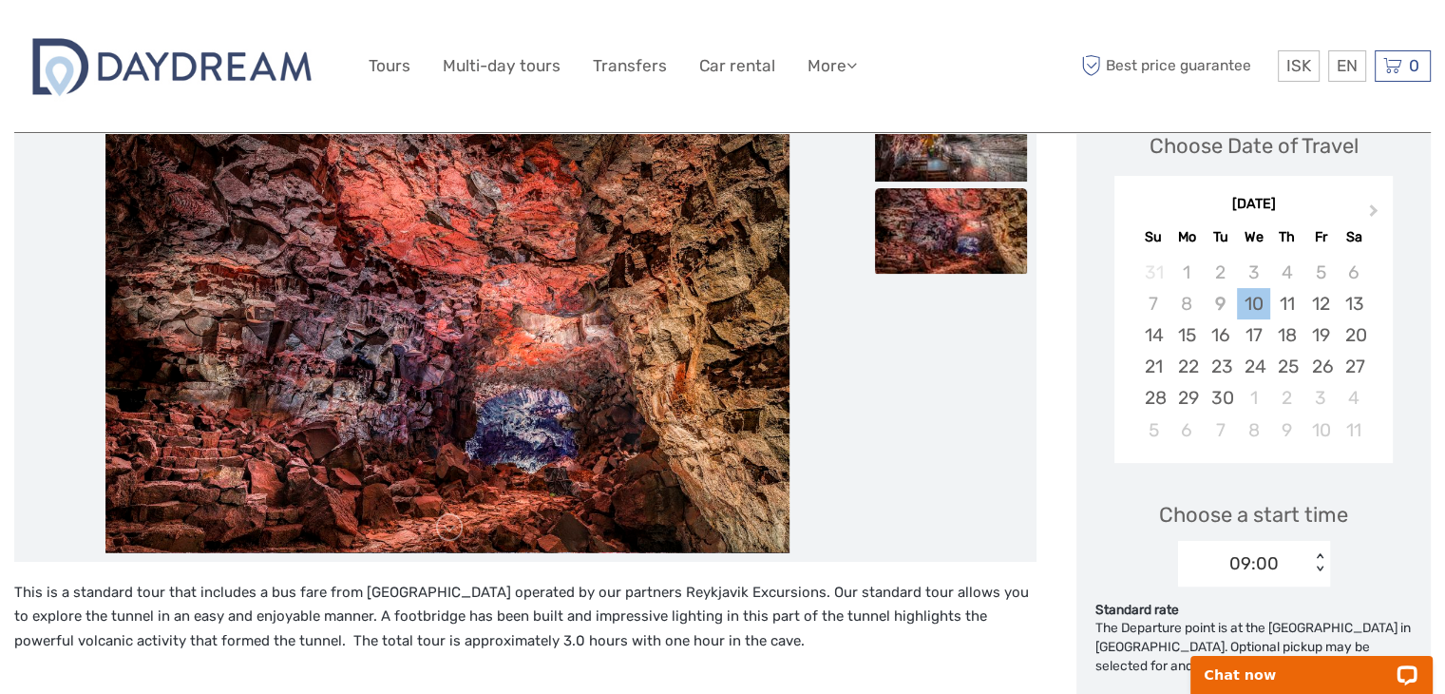
scroll to position [266, 0]
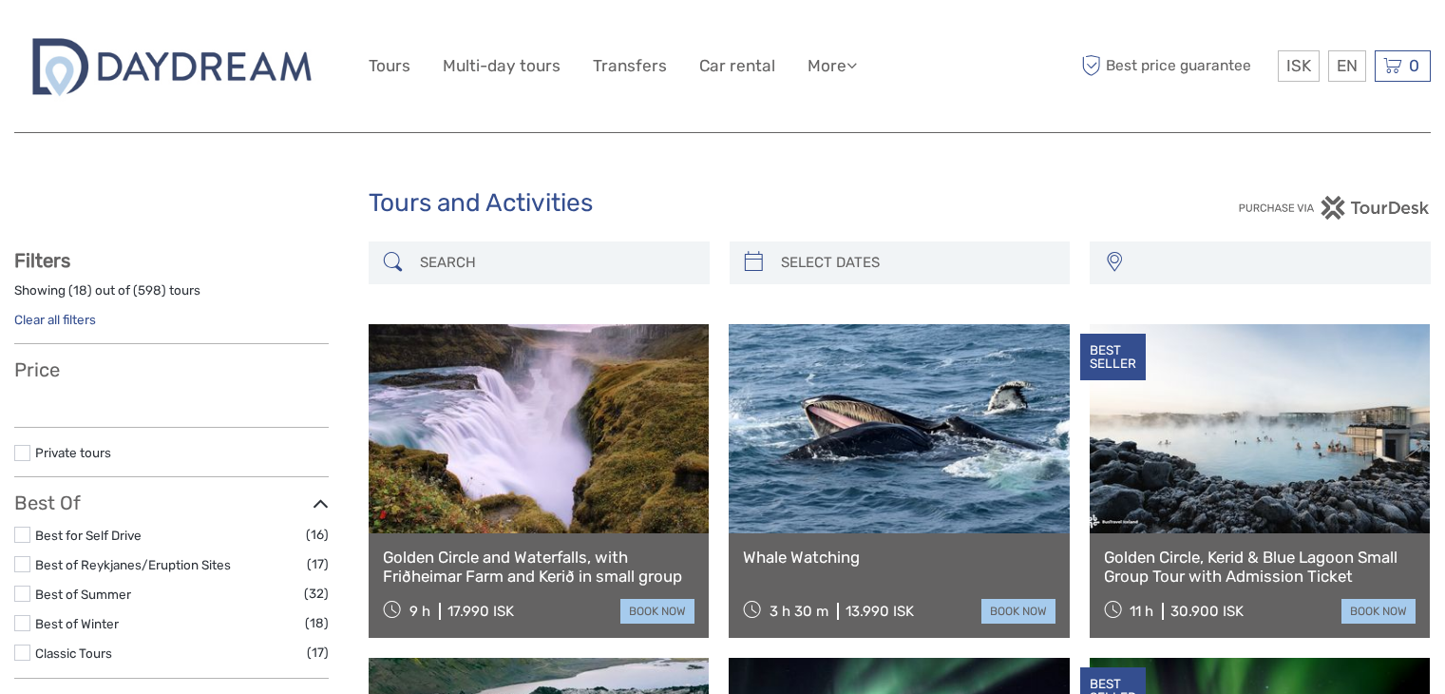
select select
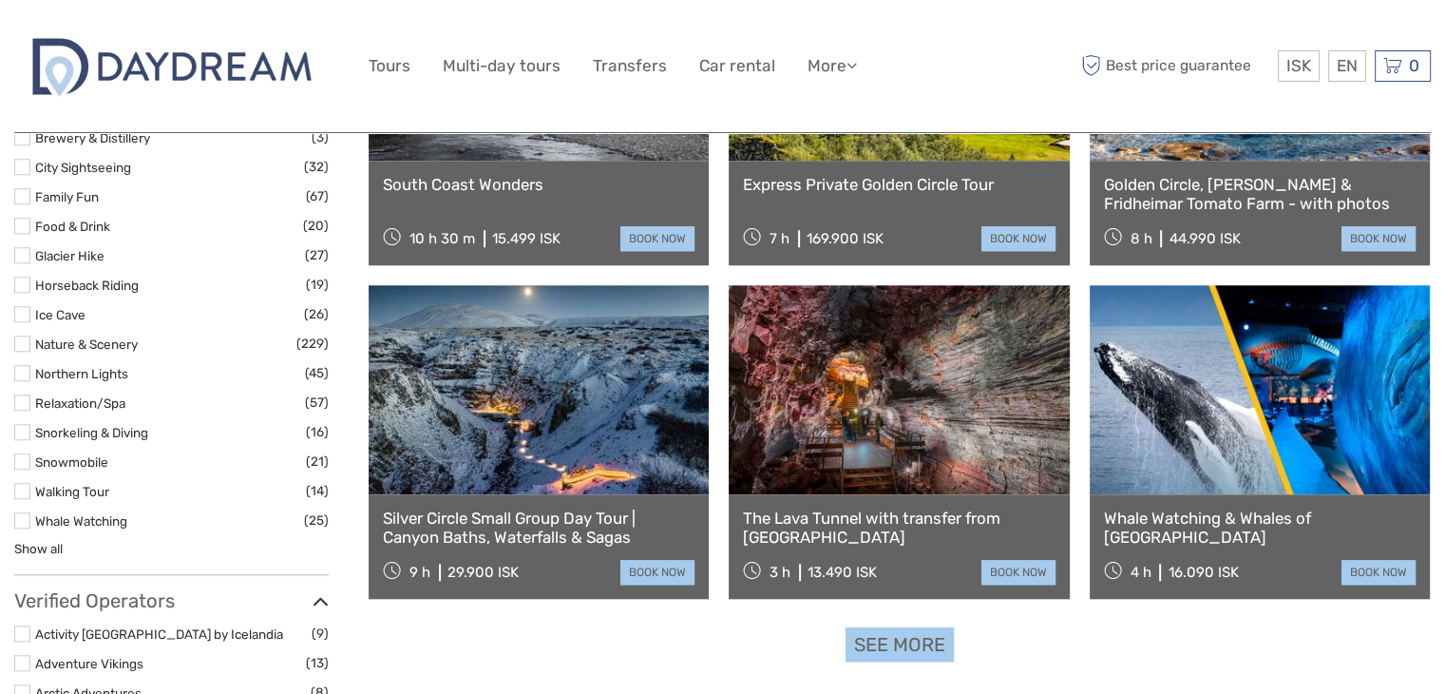
select select
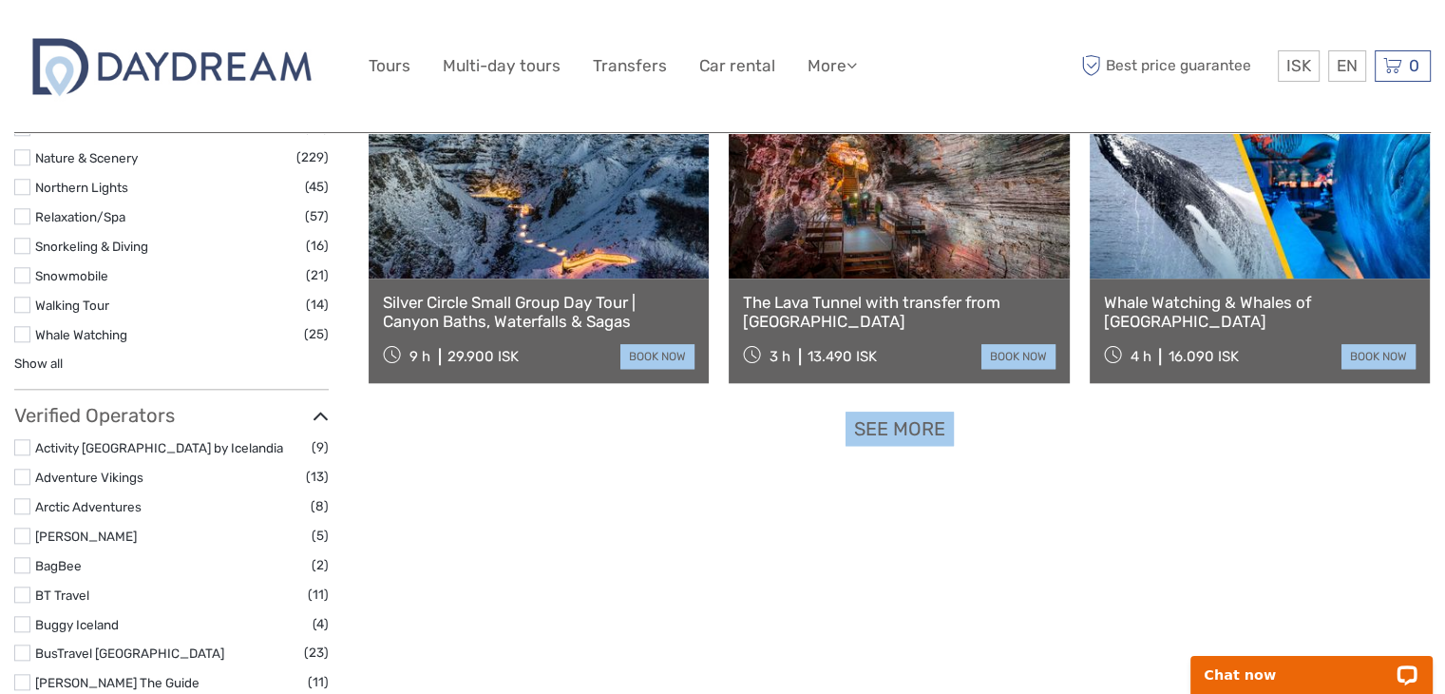
scroll to position [1973, 0]
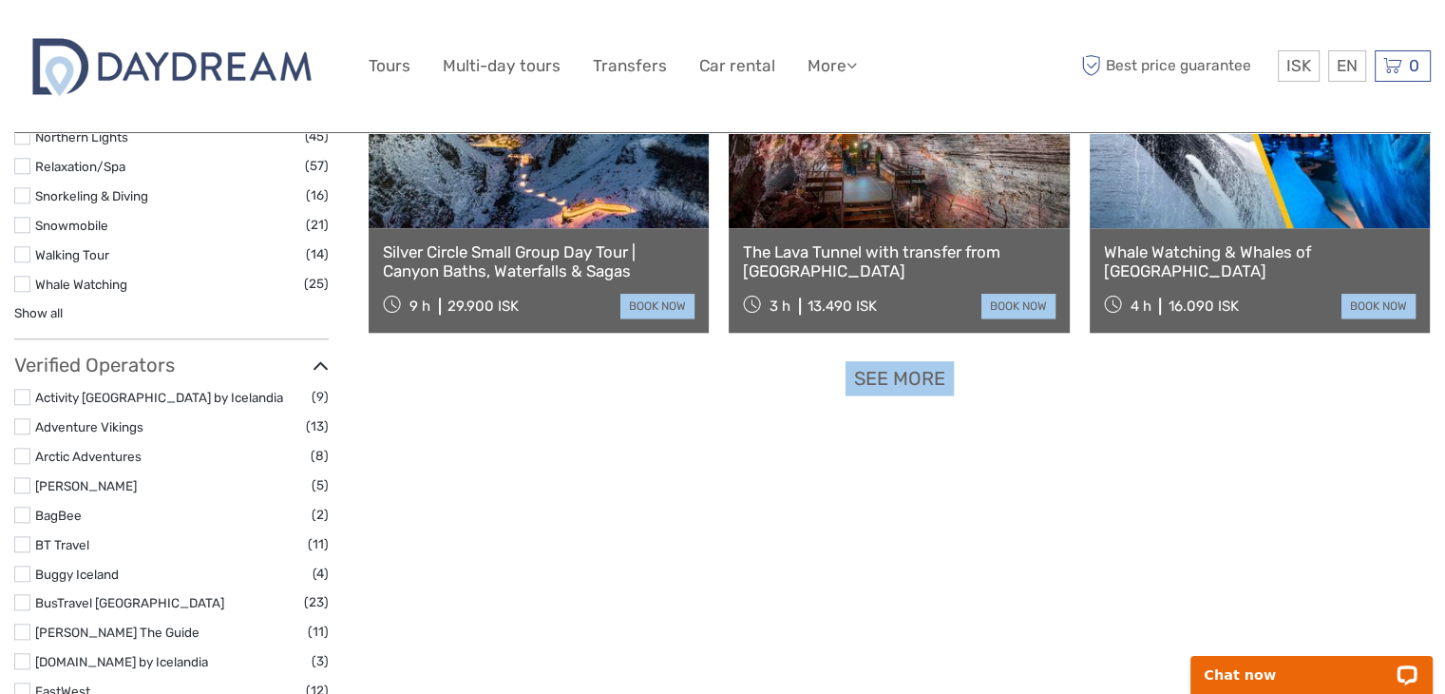
click at [877, 382] on link "See more" at bounding box center [900, 378] width 108 height 35
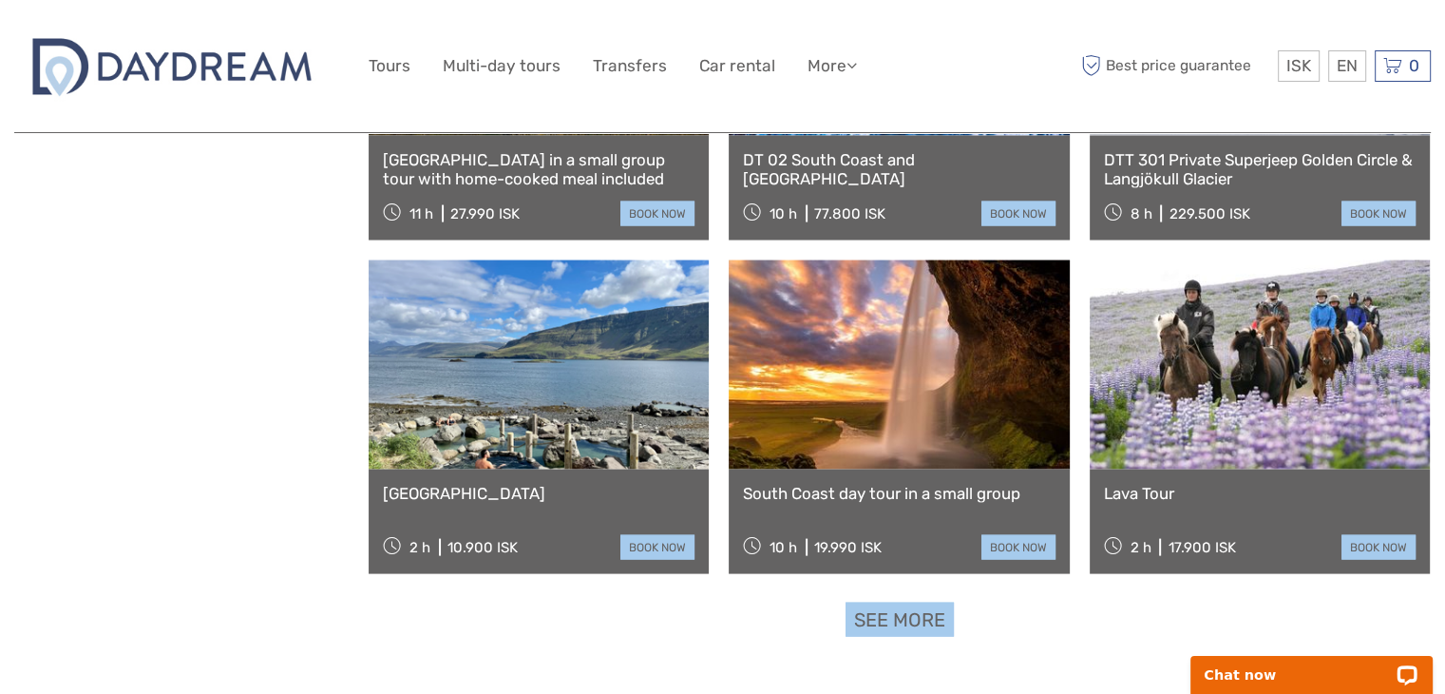
scroll to position [3759, 0]
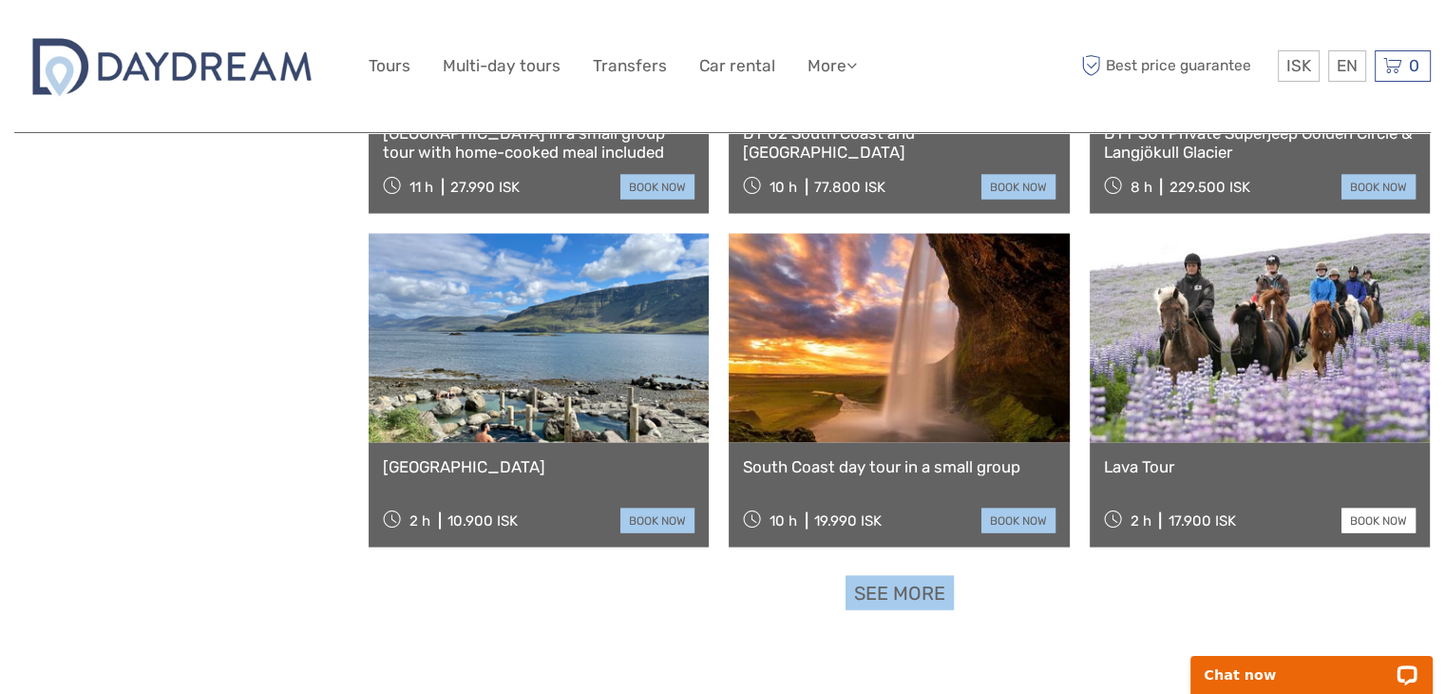
click at [1361, 521] on link "book now" at bounding box center [1379, 520] width 74 height 25
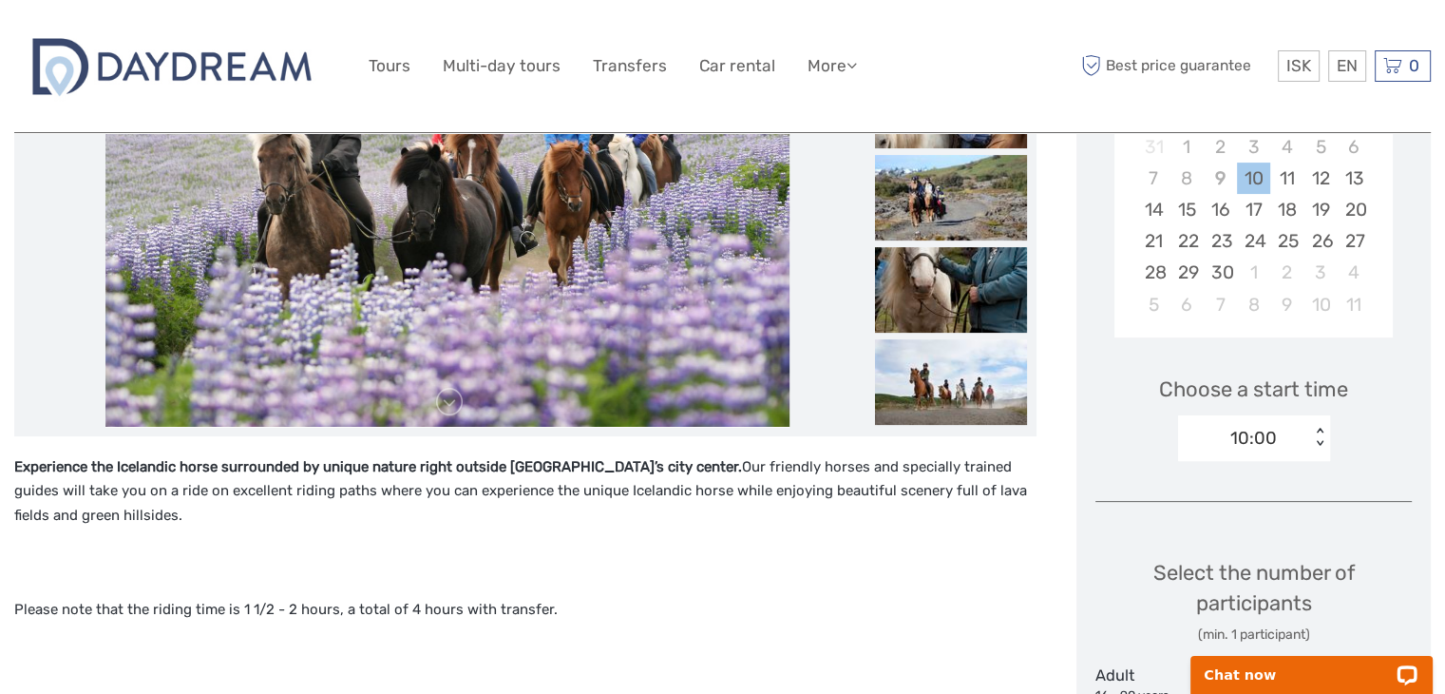
scroll to position [418, 0]
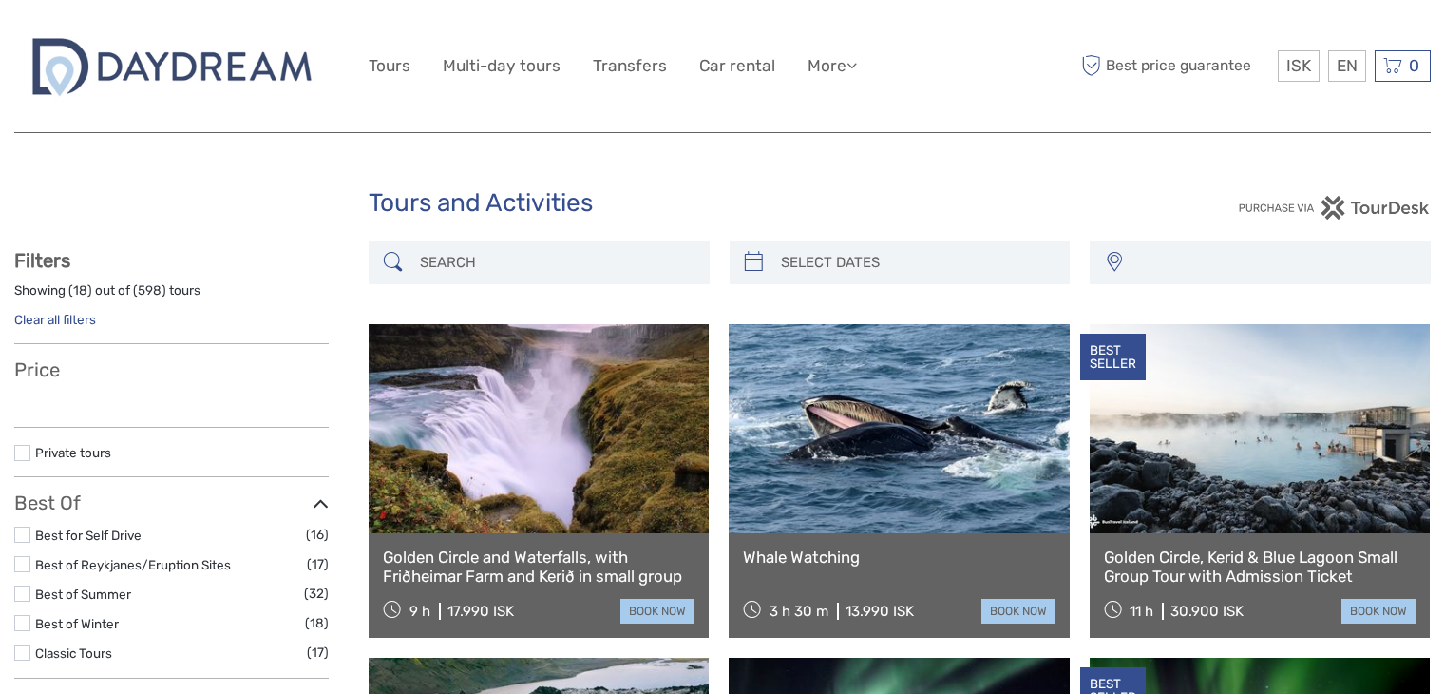
select select
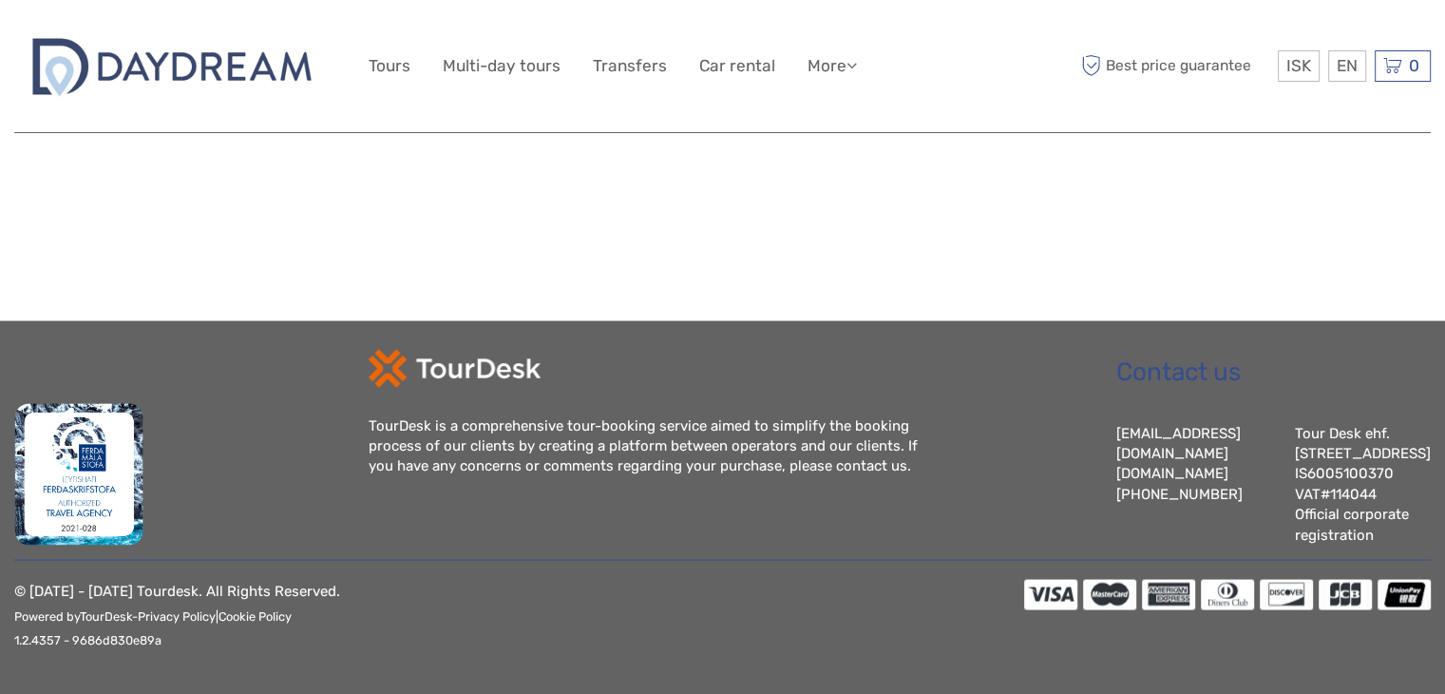
select select
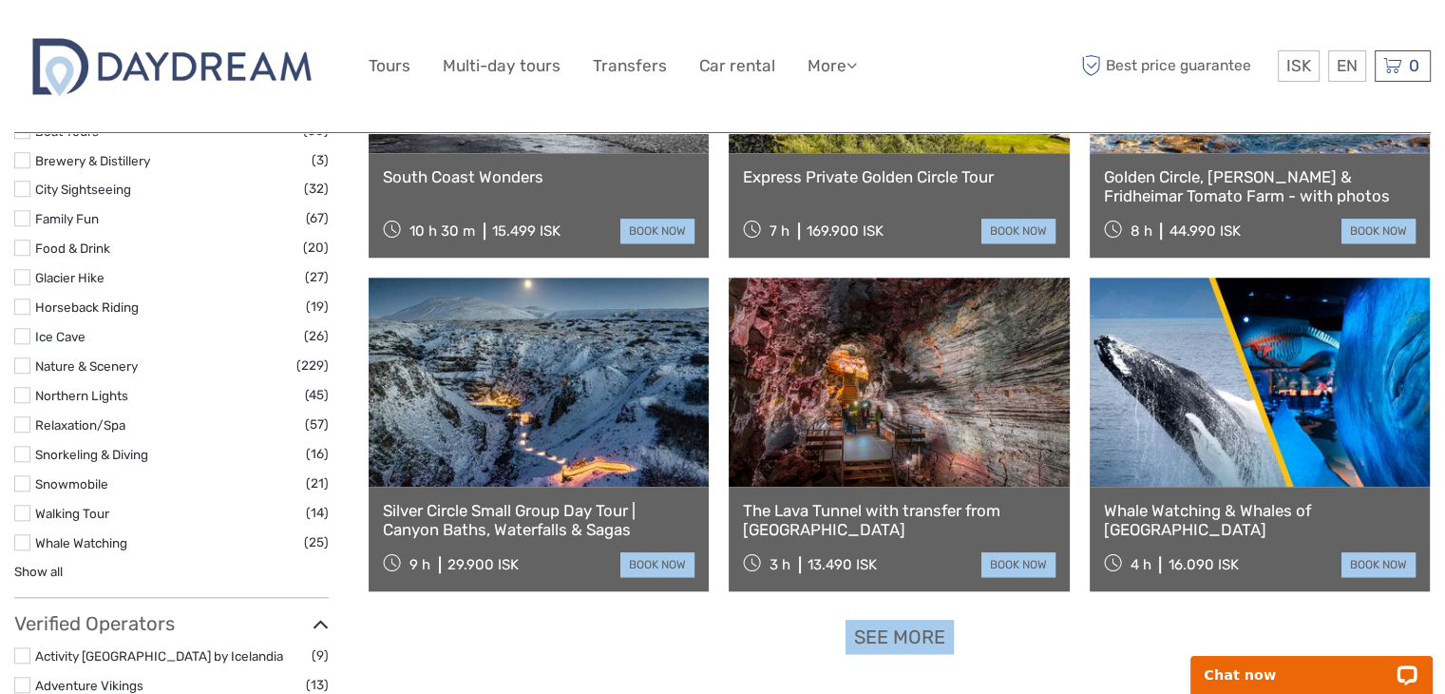
scroll to position [1710, 0]
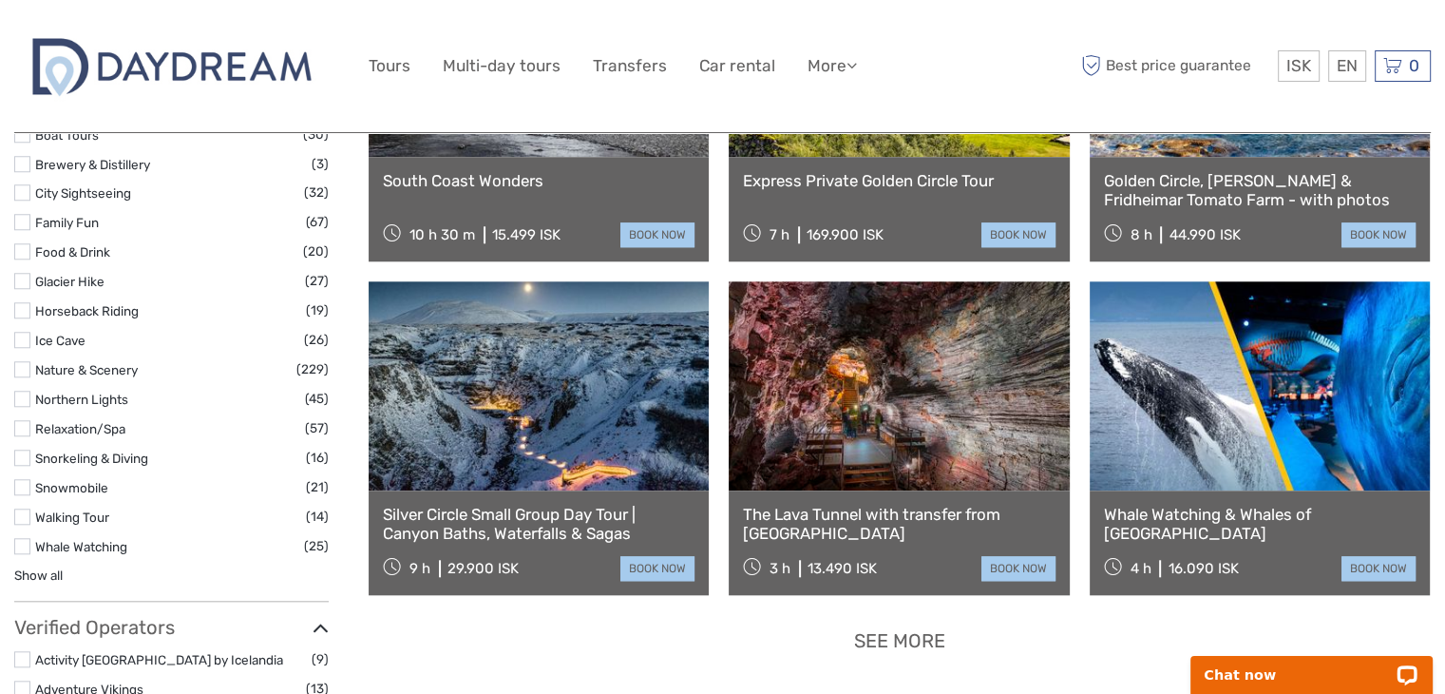
click at [922, 647] on link "See more" at bounding box center [900, 640] width 108 height 35
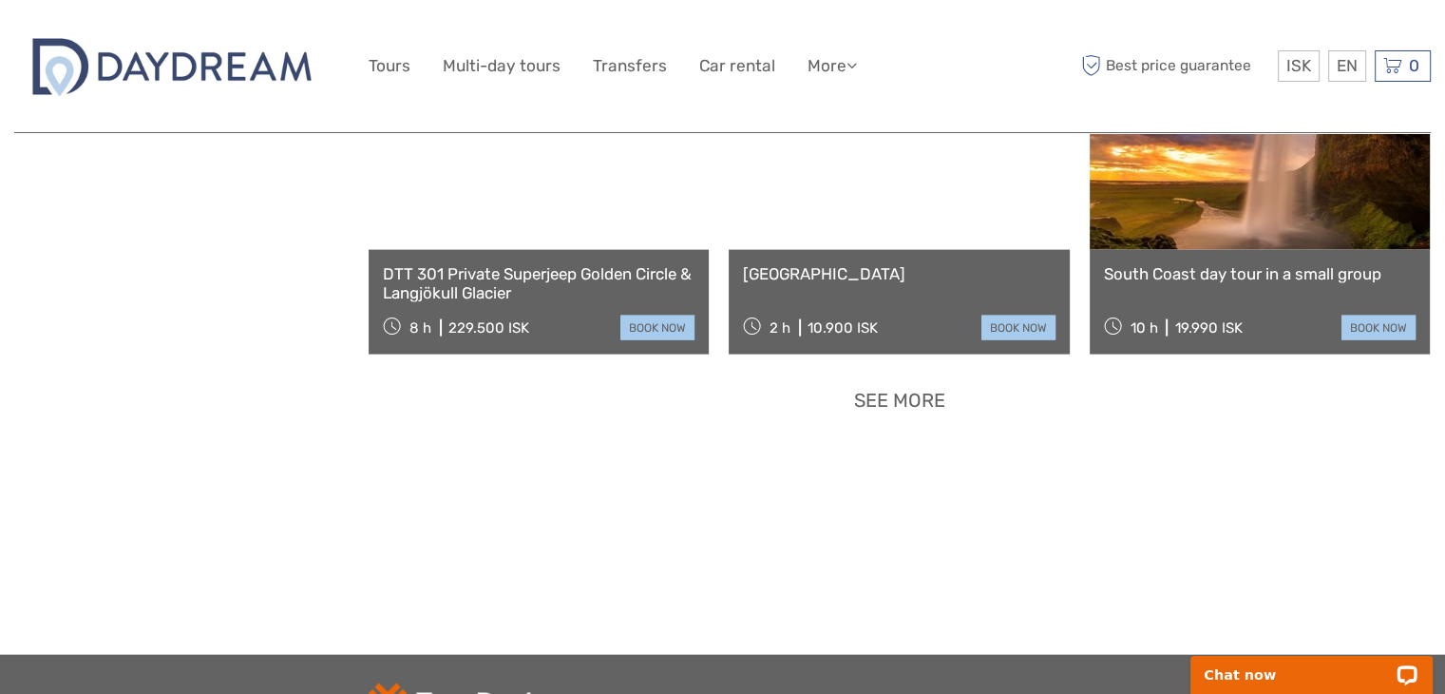
scroll to position [3953, 0]
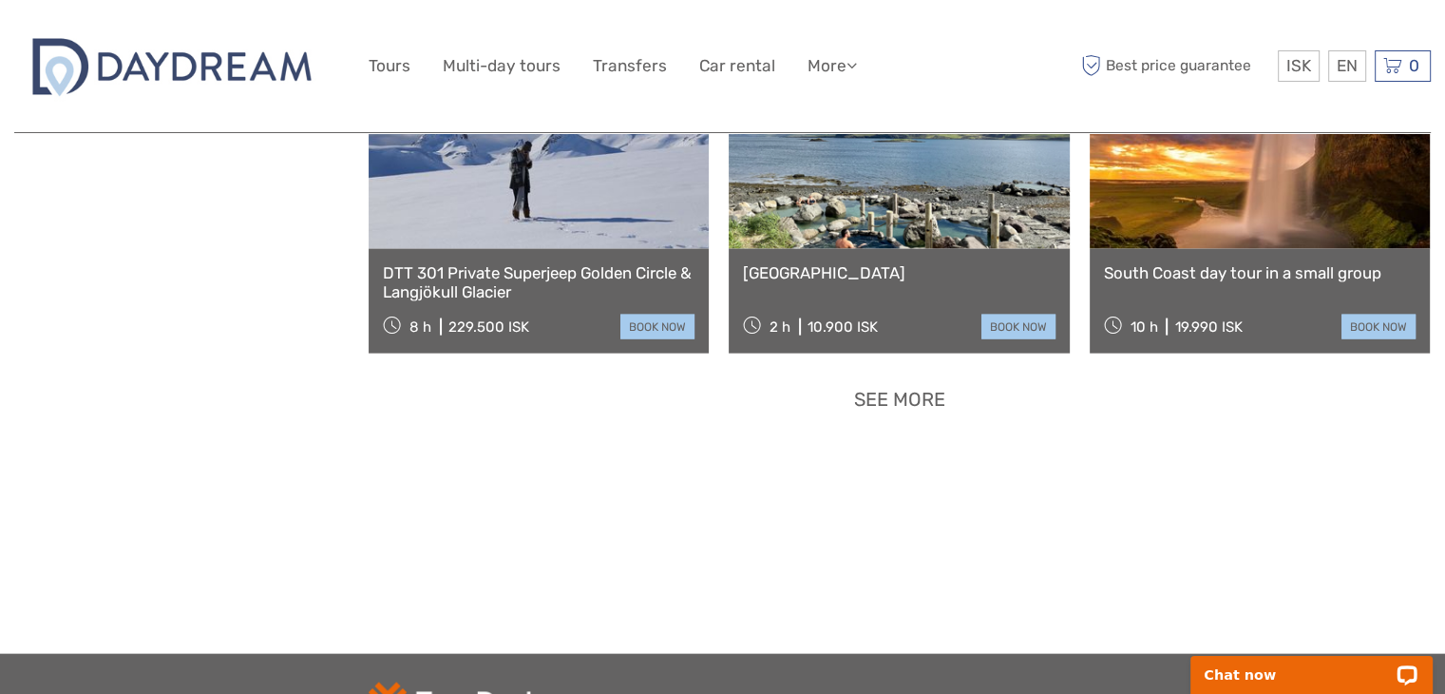
click at [877, 407] on link "See more" at bounding box center [900, 399] width 108 height 35
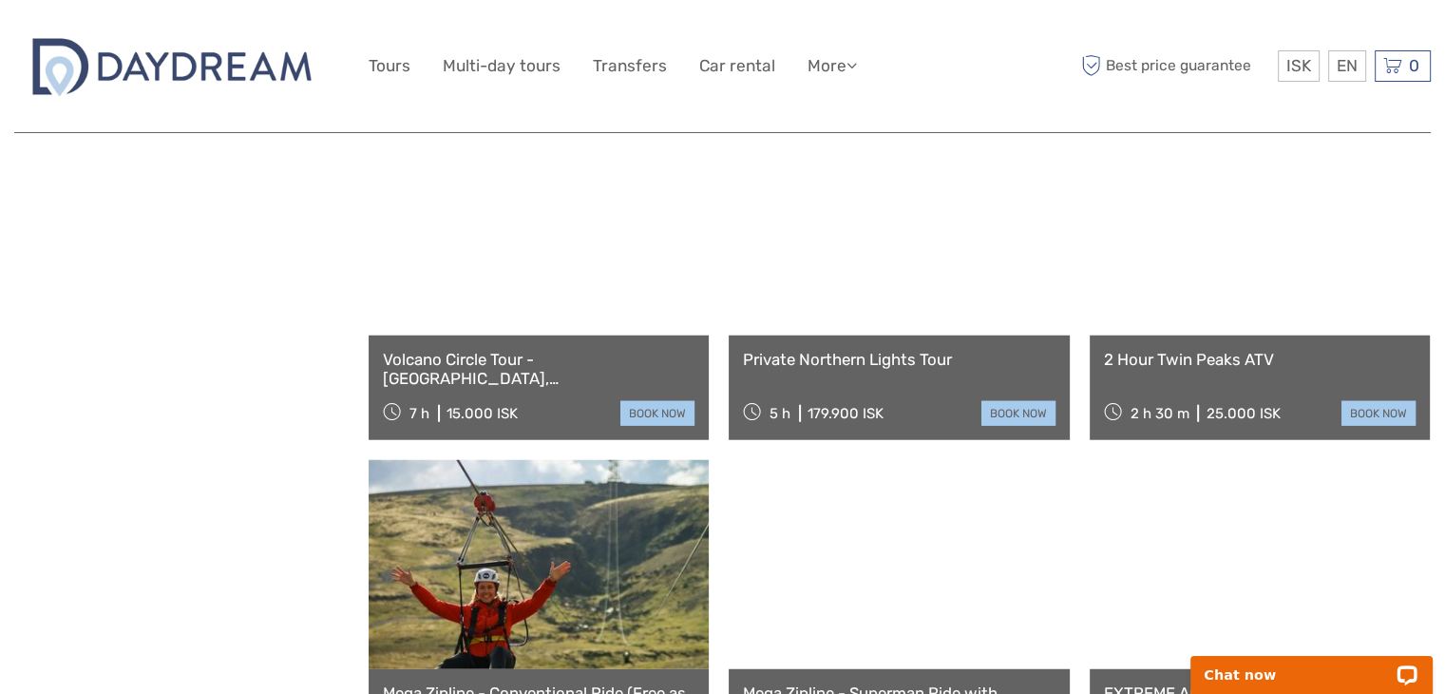
scroll to position [4865, 0]
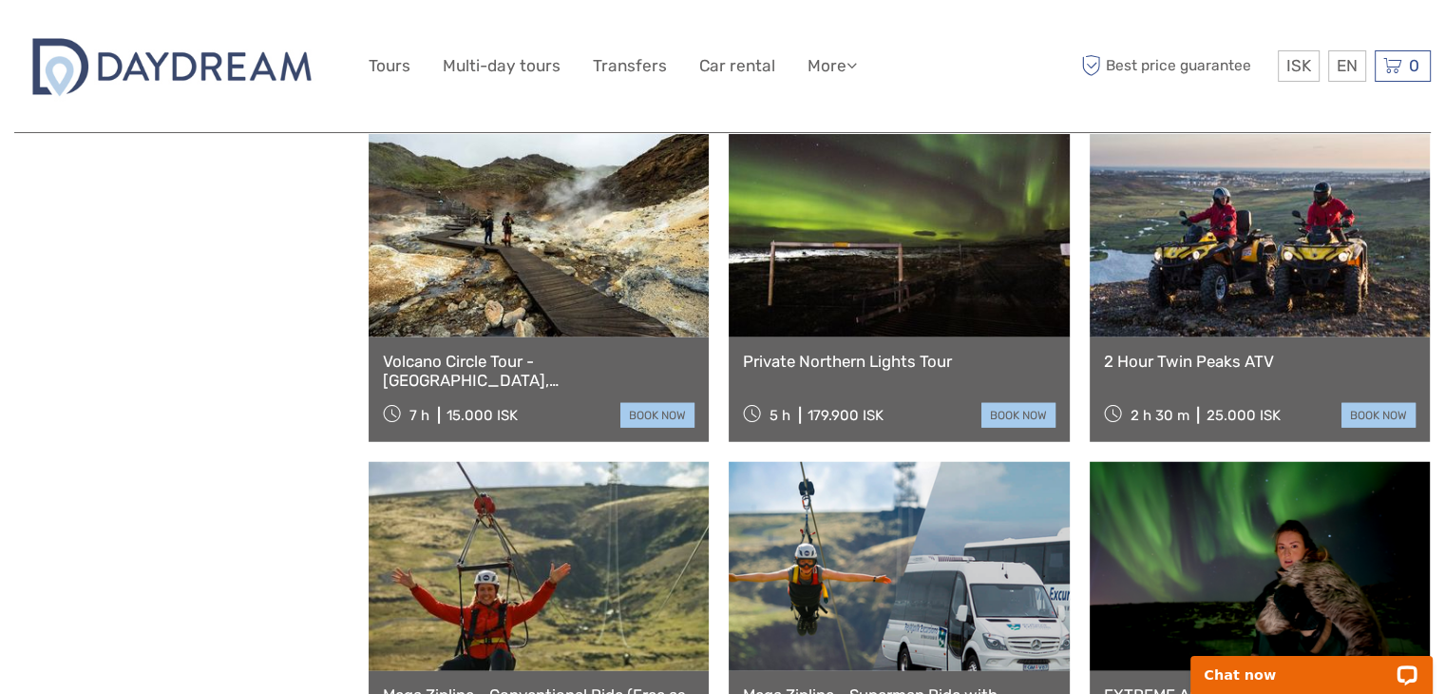
click at [578, 295] on link at bounding box center [539, 232] width 340 height 209
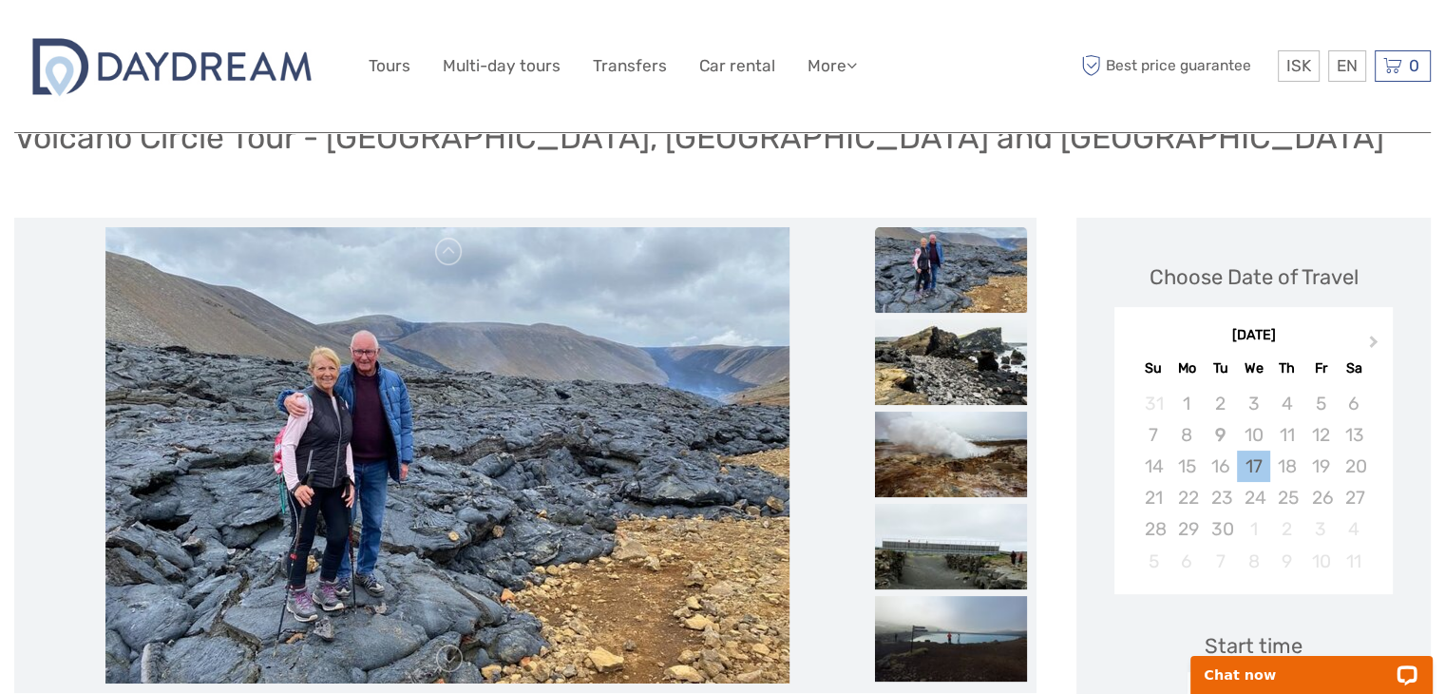
scroll to position [190, 0]
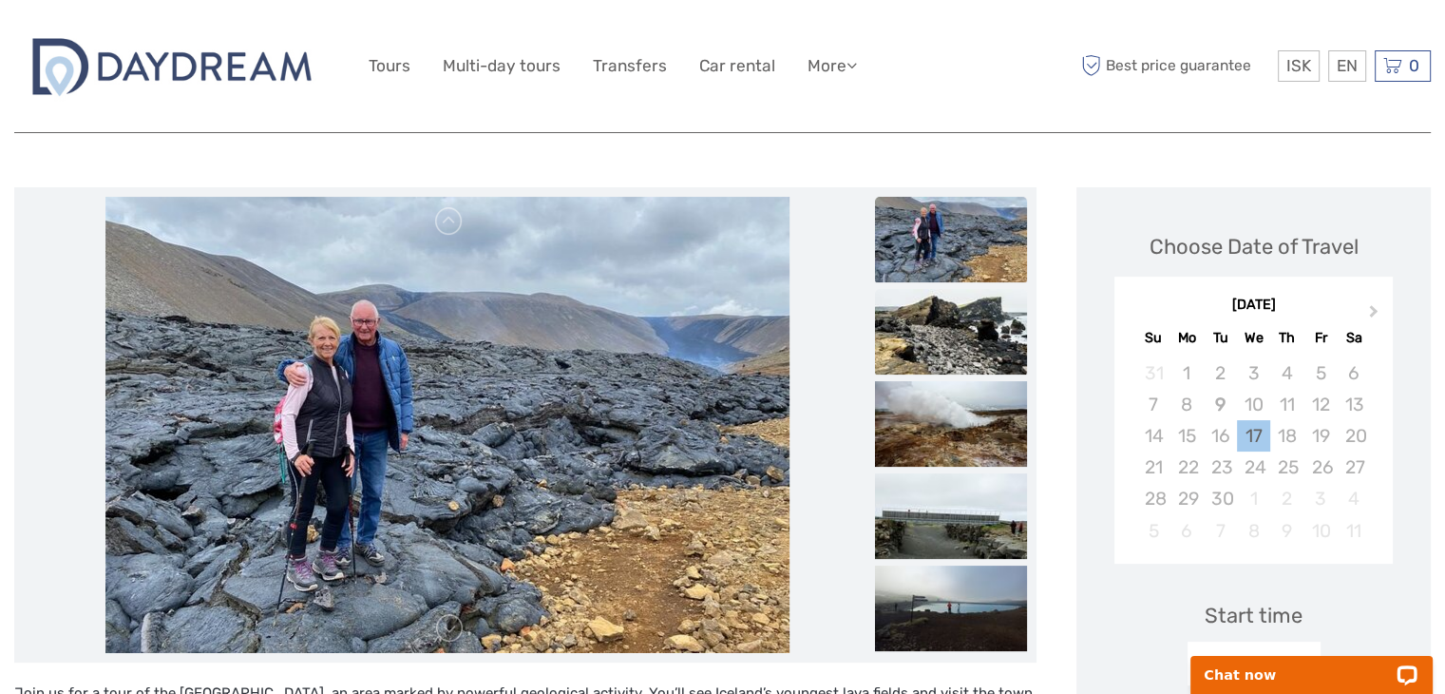
click at [944, 302] on img at bounding box center [951, 332] width 152 height 86
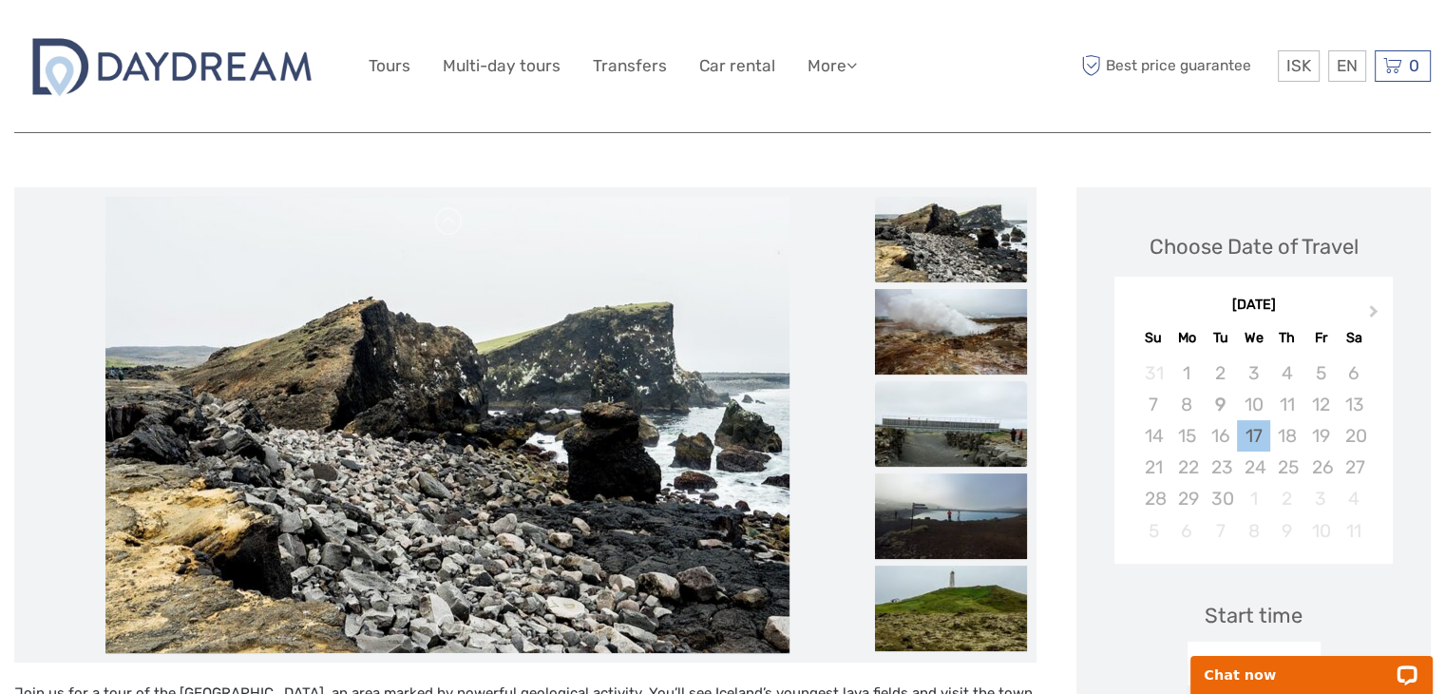
click at [950, 422] on img at bounding box center [951, 424] width 152 height 86
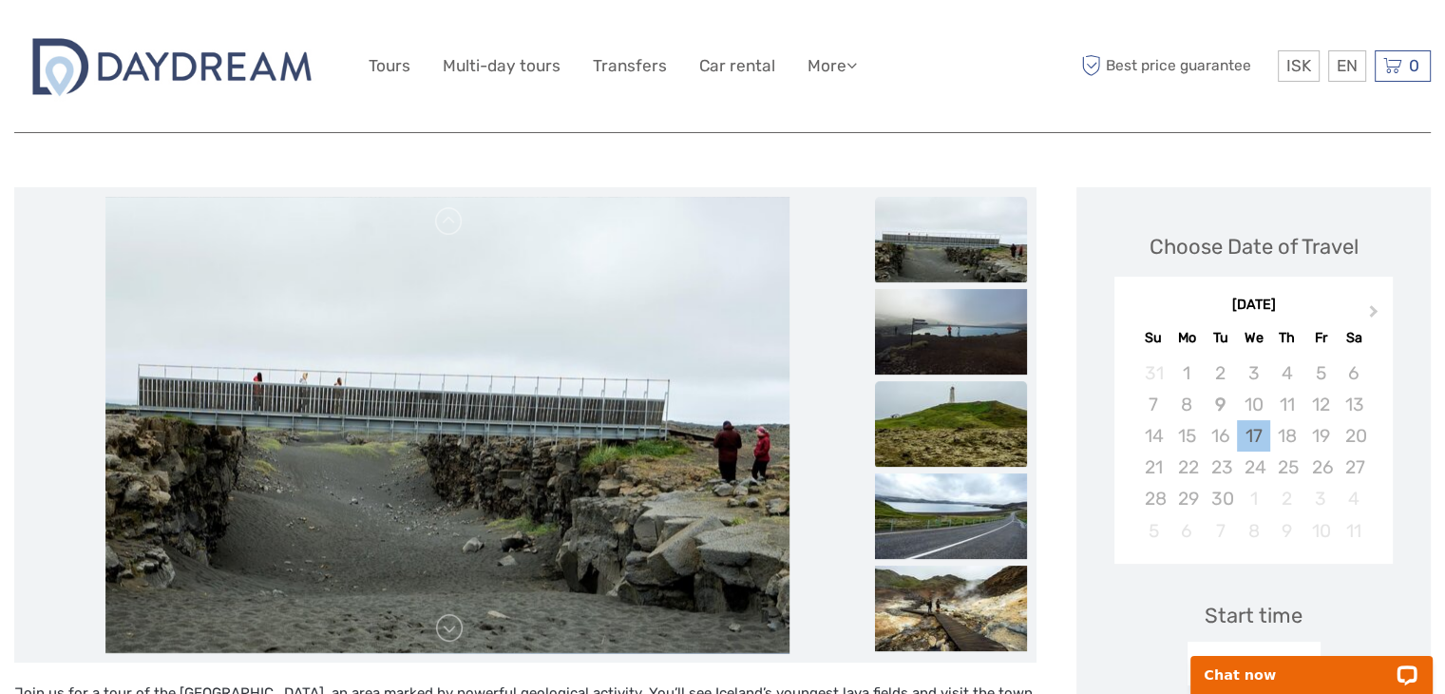
click at [953, 444] on img at bounding box center [951, 424] width 152 height 86
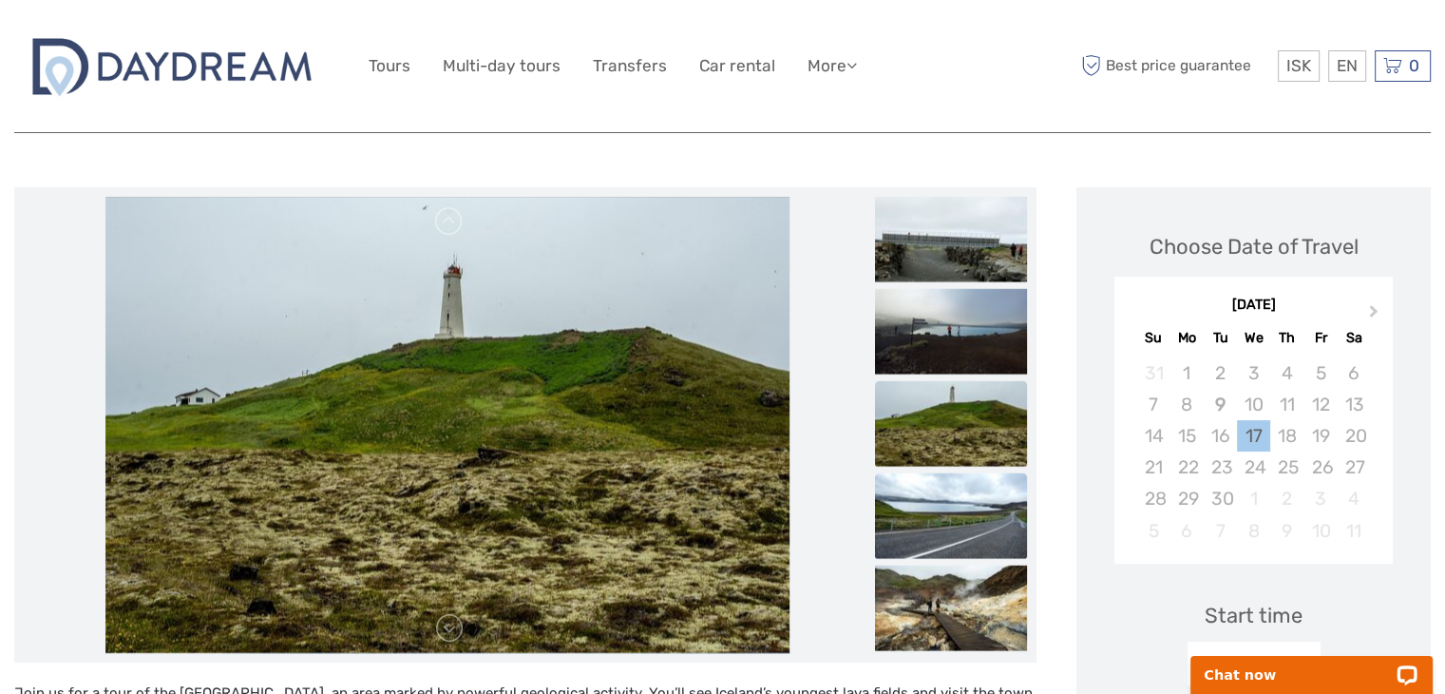
click at [951, 515] on img at bounding box center [951, 515] width 152 height 86
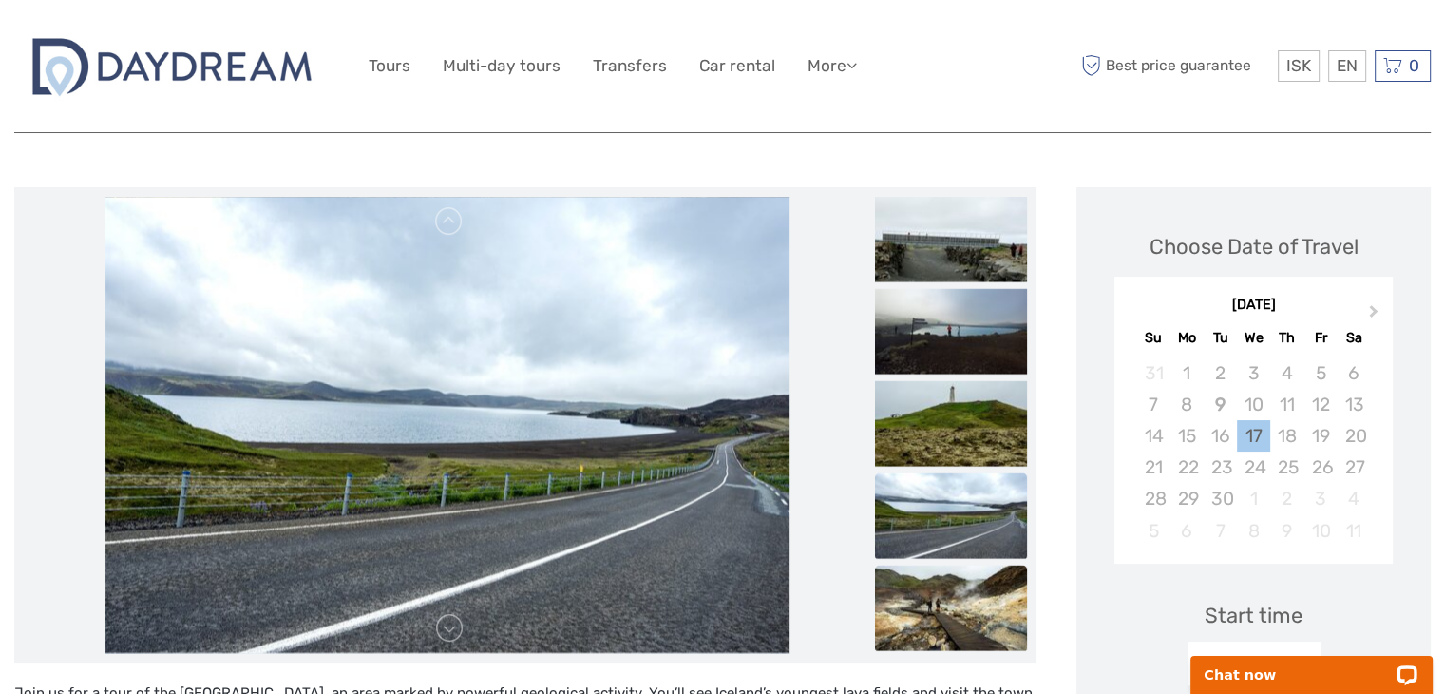
click at [951, 587] on img at bounding box center [951, 607] width 152 height 86
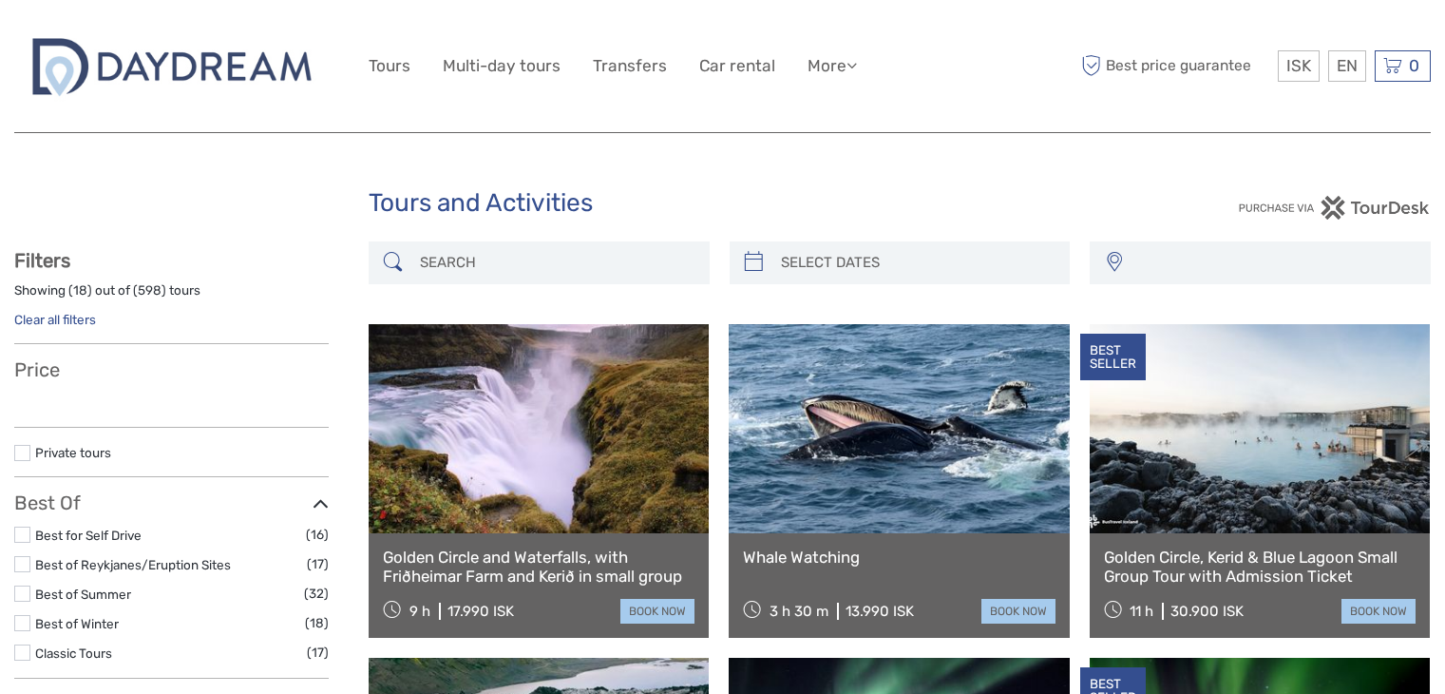
select select
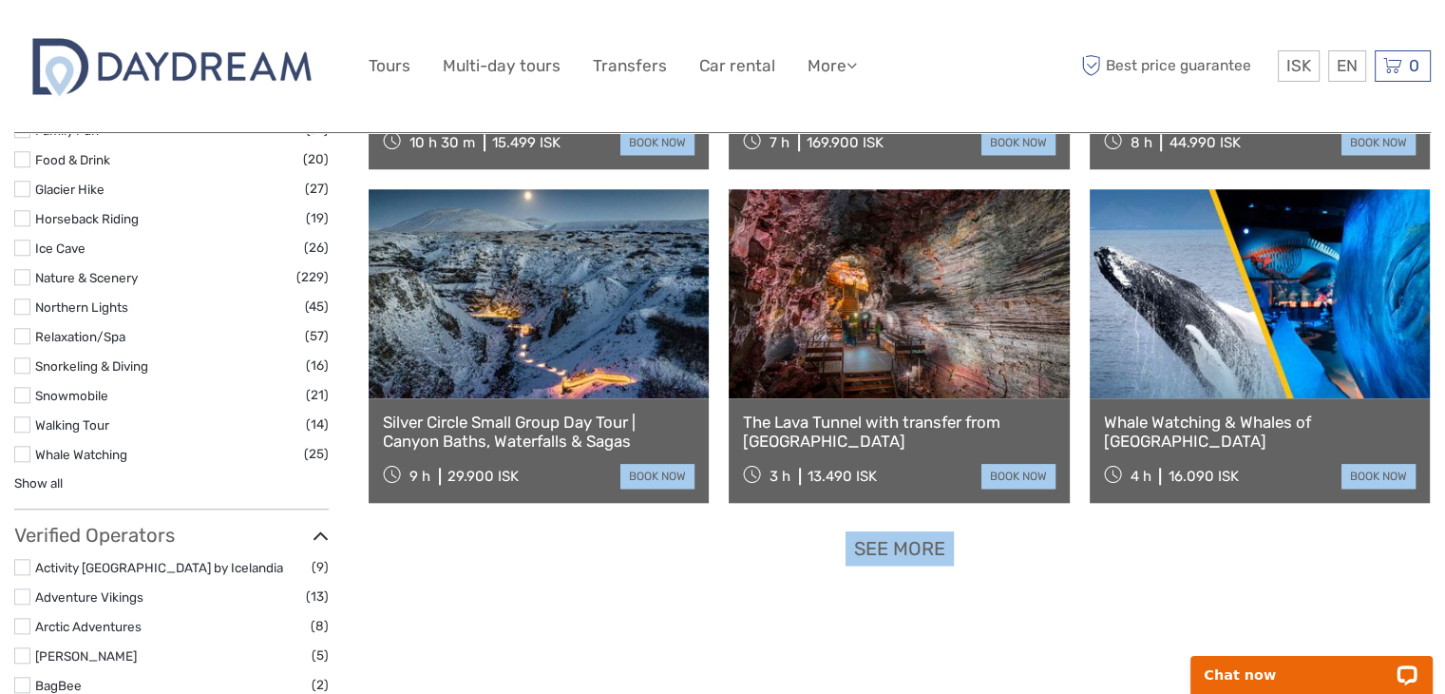
scroll to position [1748, 0]
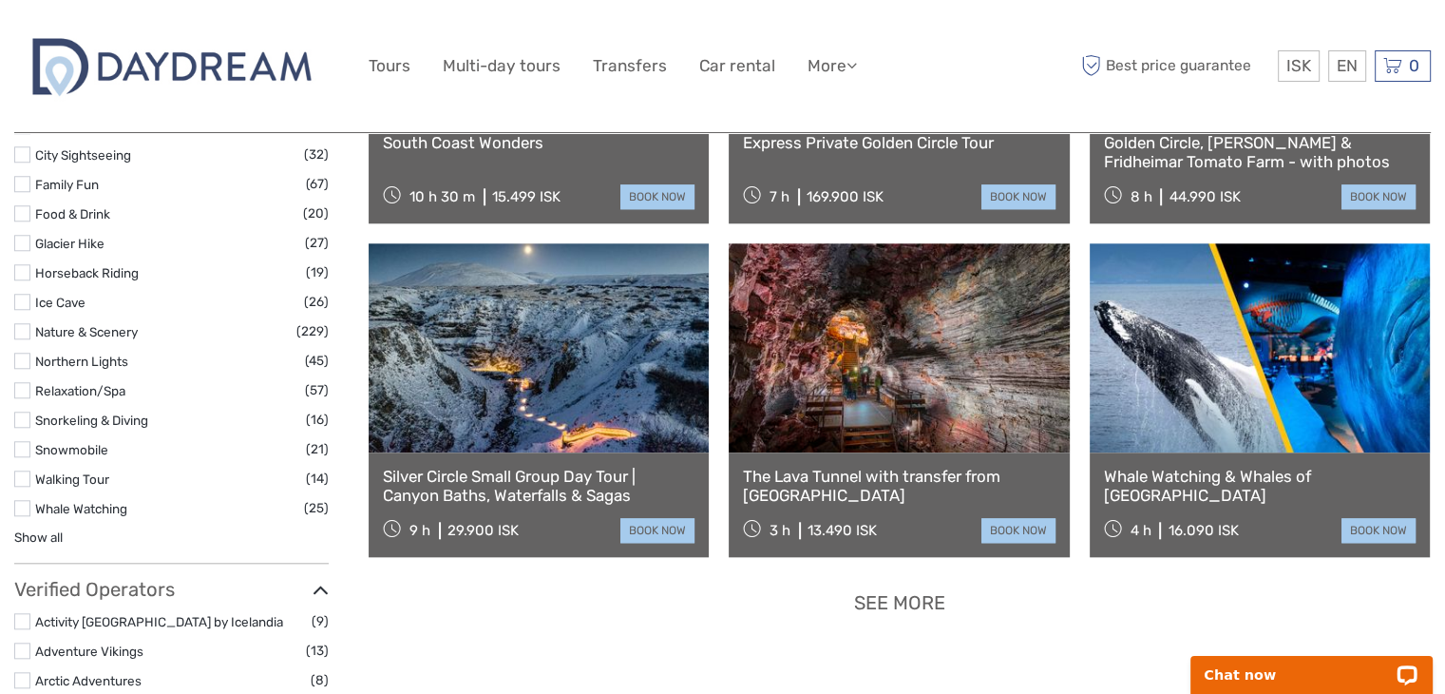
click at [916, 589] on link "See more" at bounding box center [900, 602] width 108 height 35
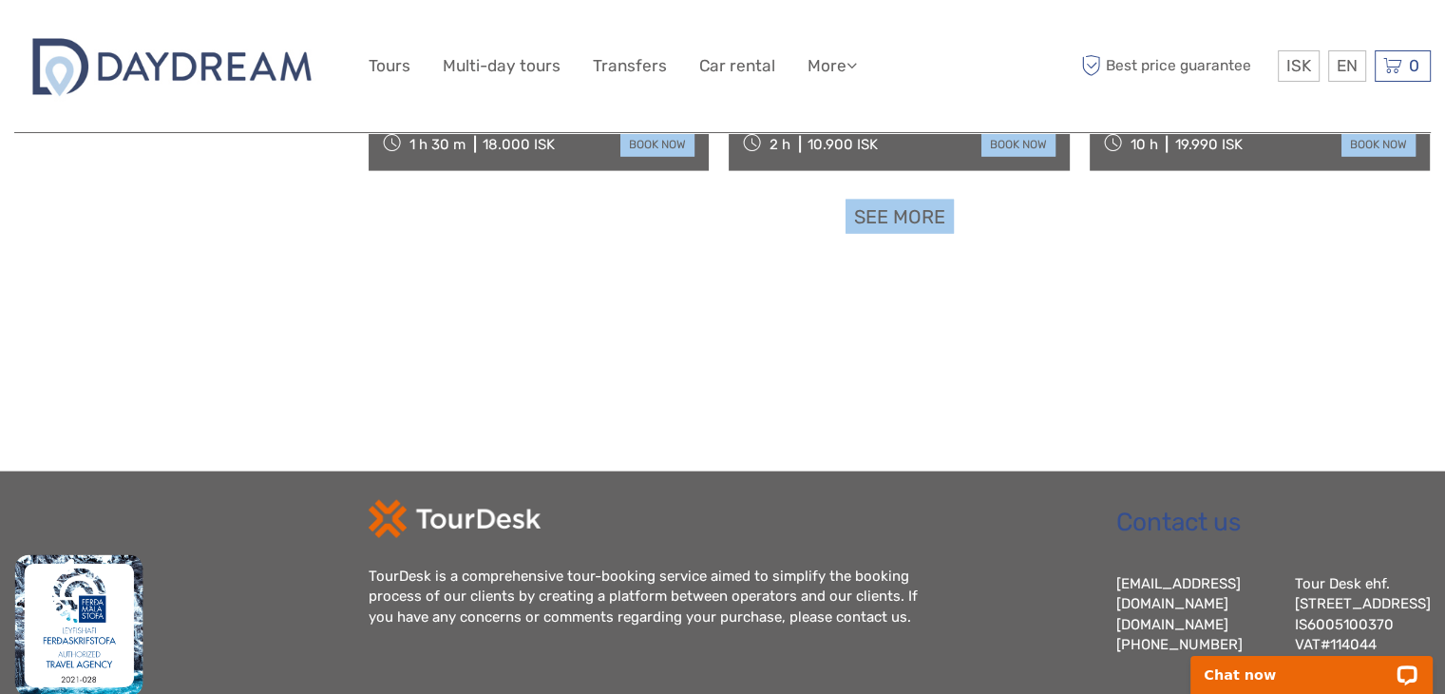
scroll to position [4105, 0]
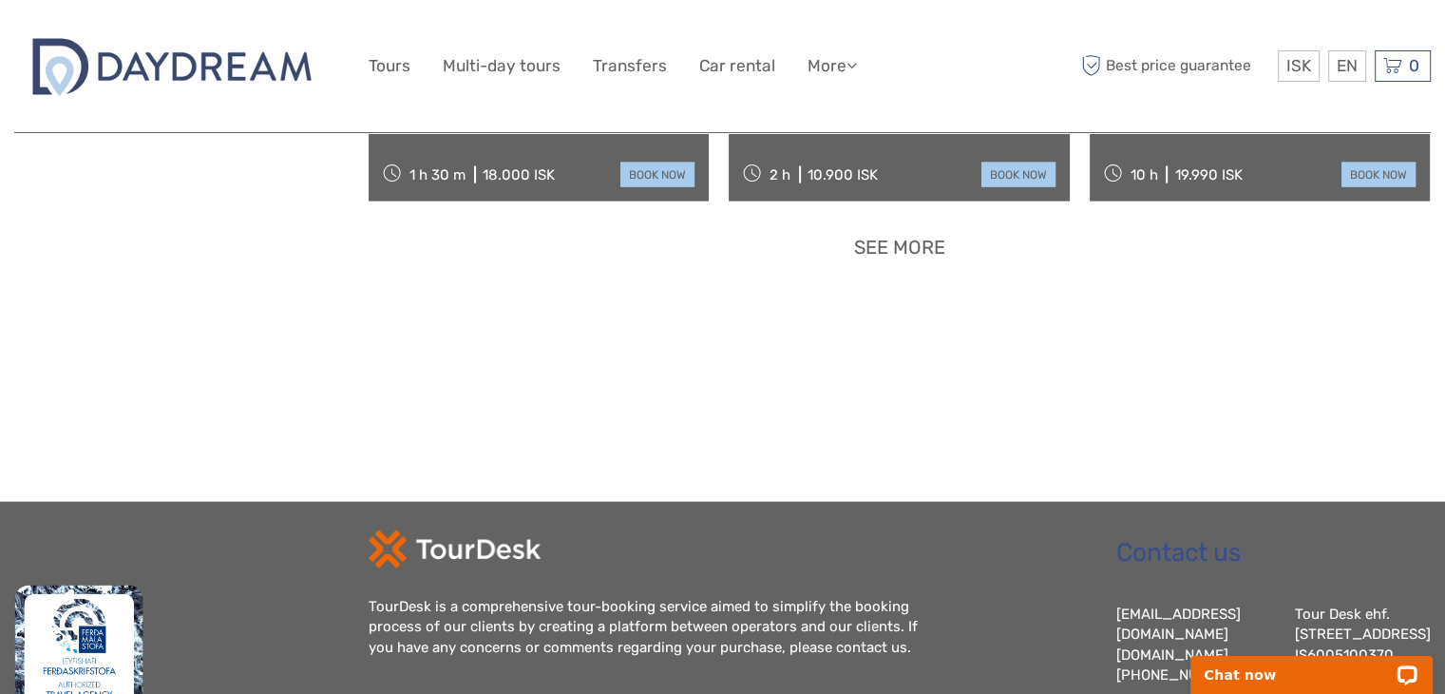
click at [911, 238] on link "See more" at bounding box center [900, 247] width 108 height 35
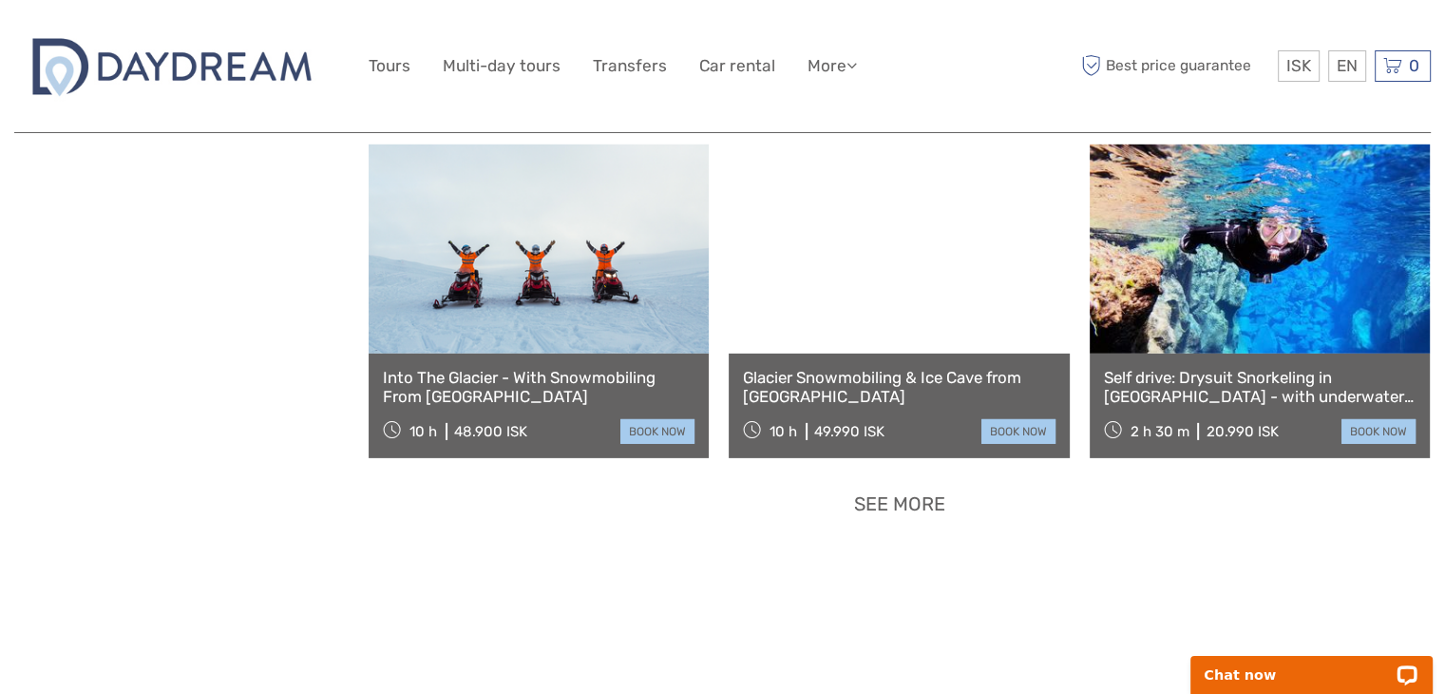
scroll to position [5853, 0]
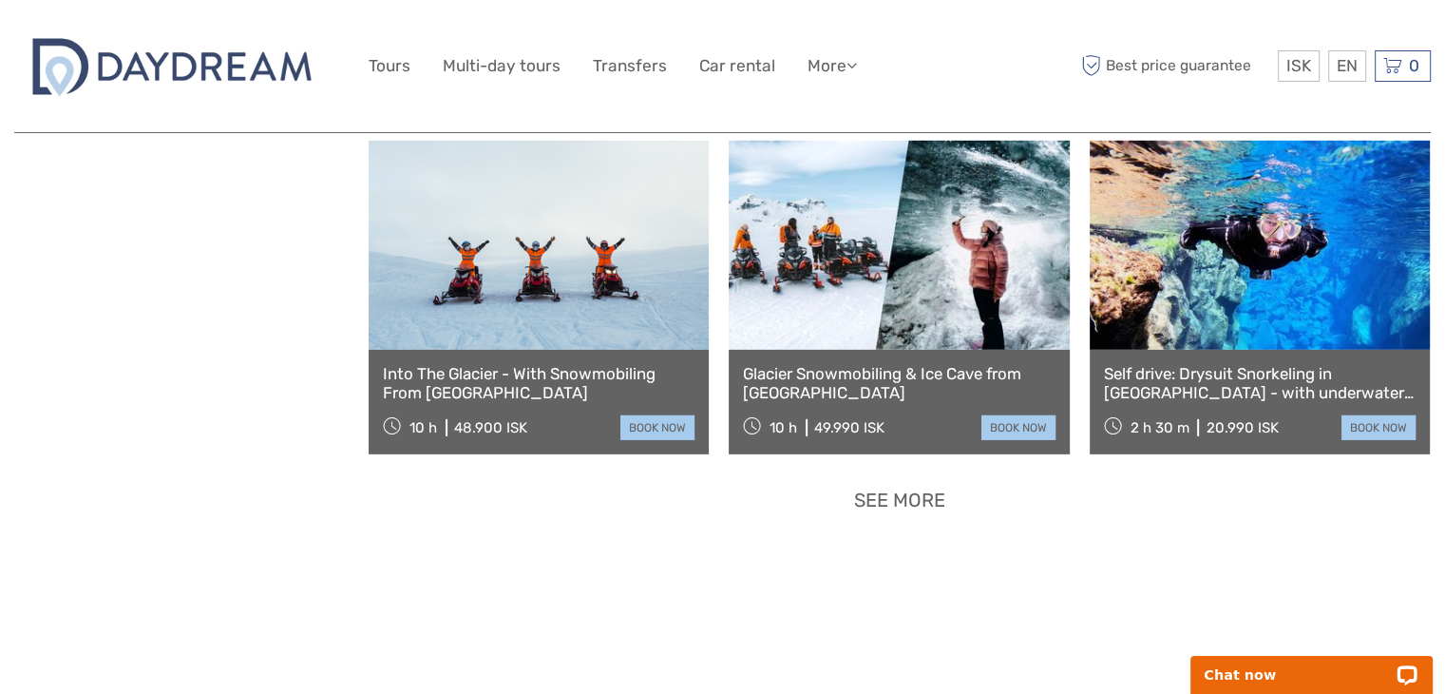
click at [899, 489] on link "See more" at bounding box center [900, 500] width 108 height 35
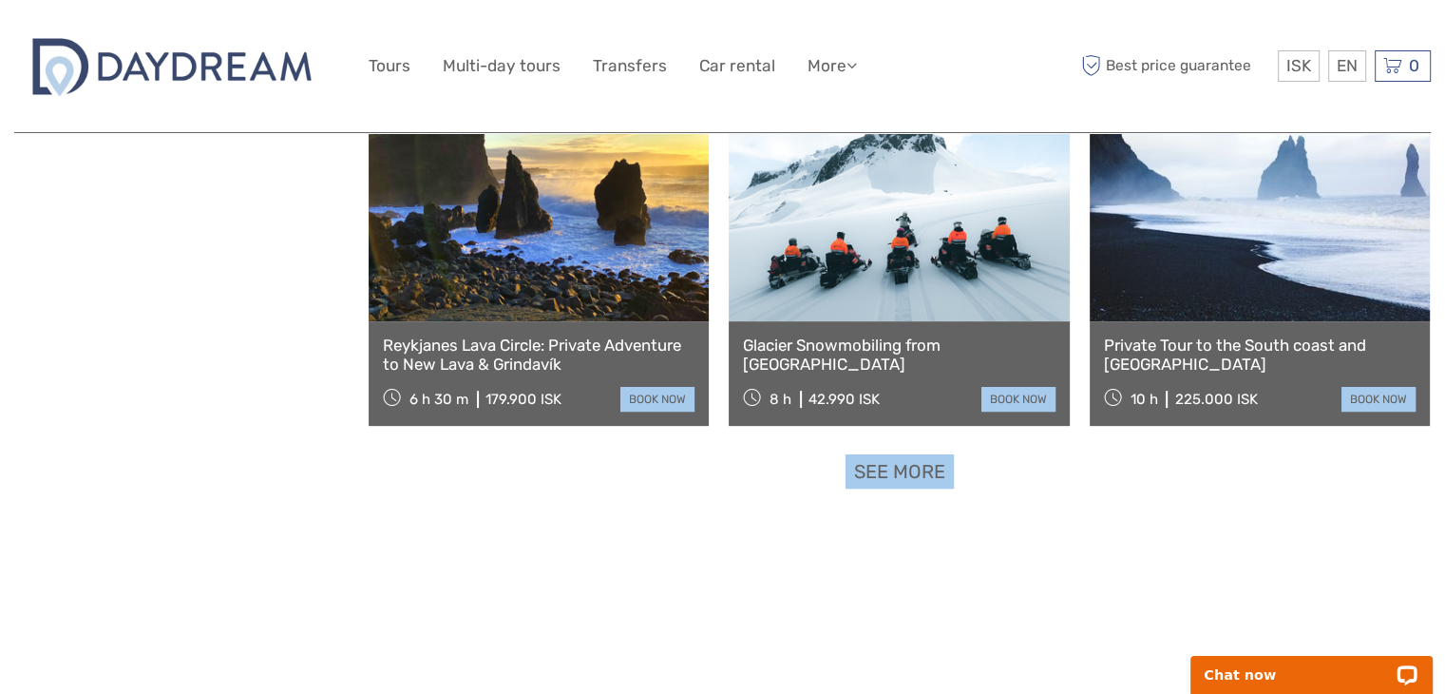
scroll to position [7905, 0]
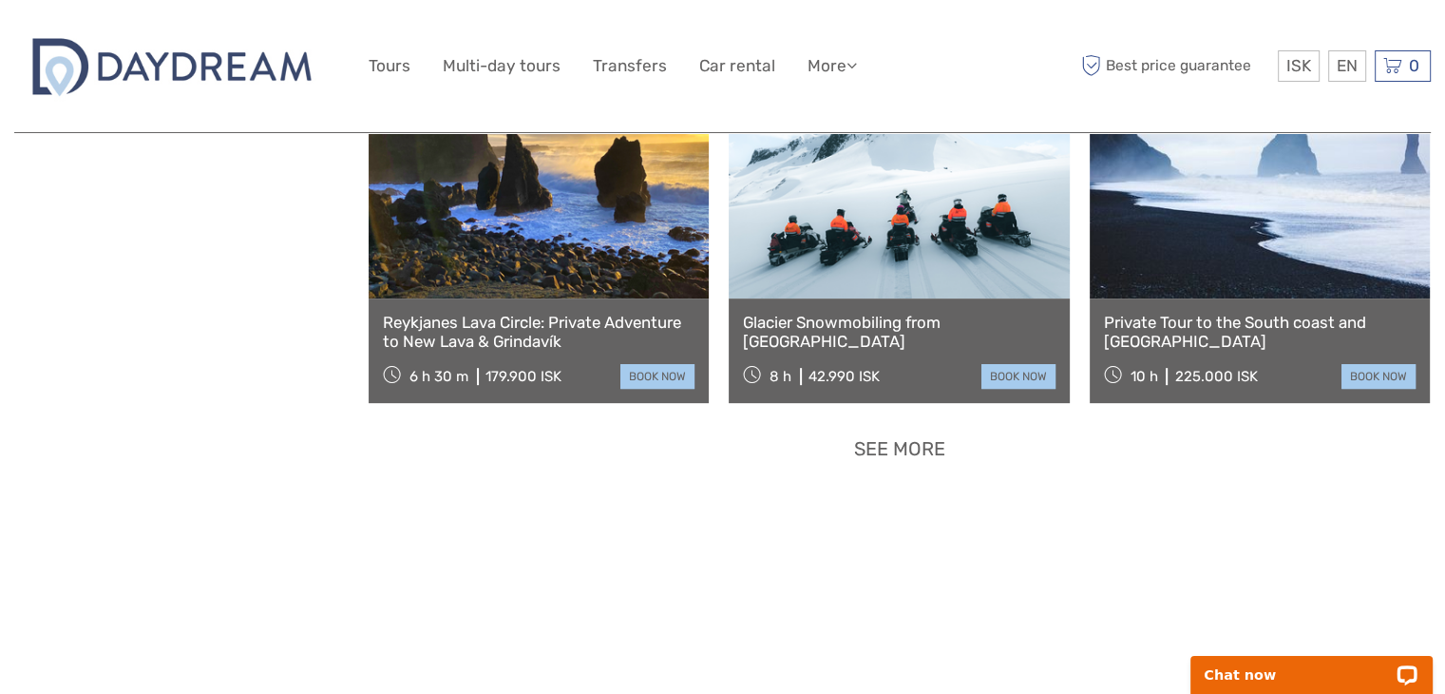
click at [901, 455] on link "See more" at bounding box center [900, 448] width 108 height 35
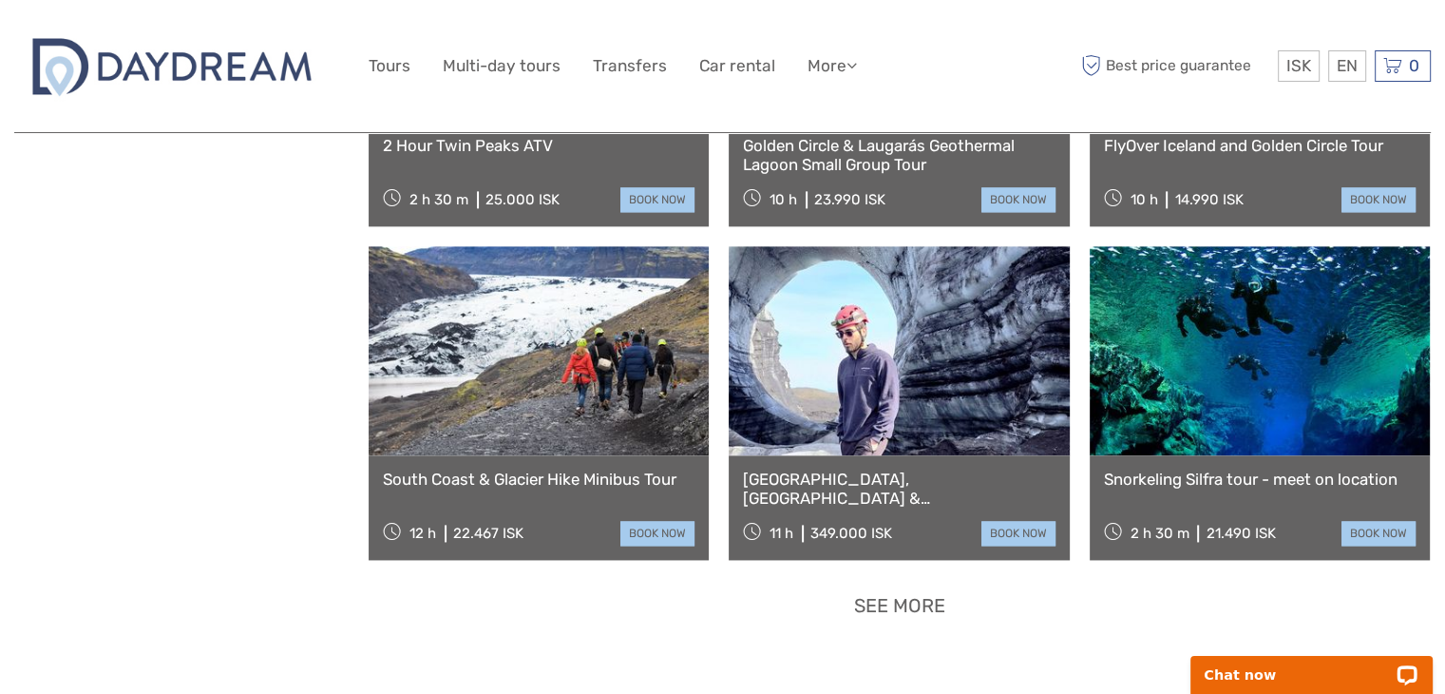
scroll to position [9920, 0]
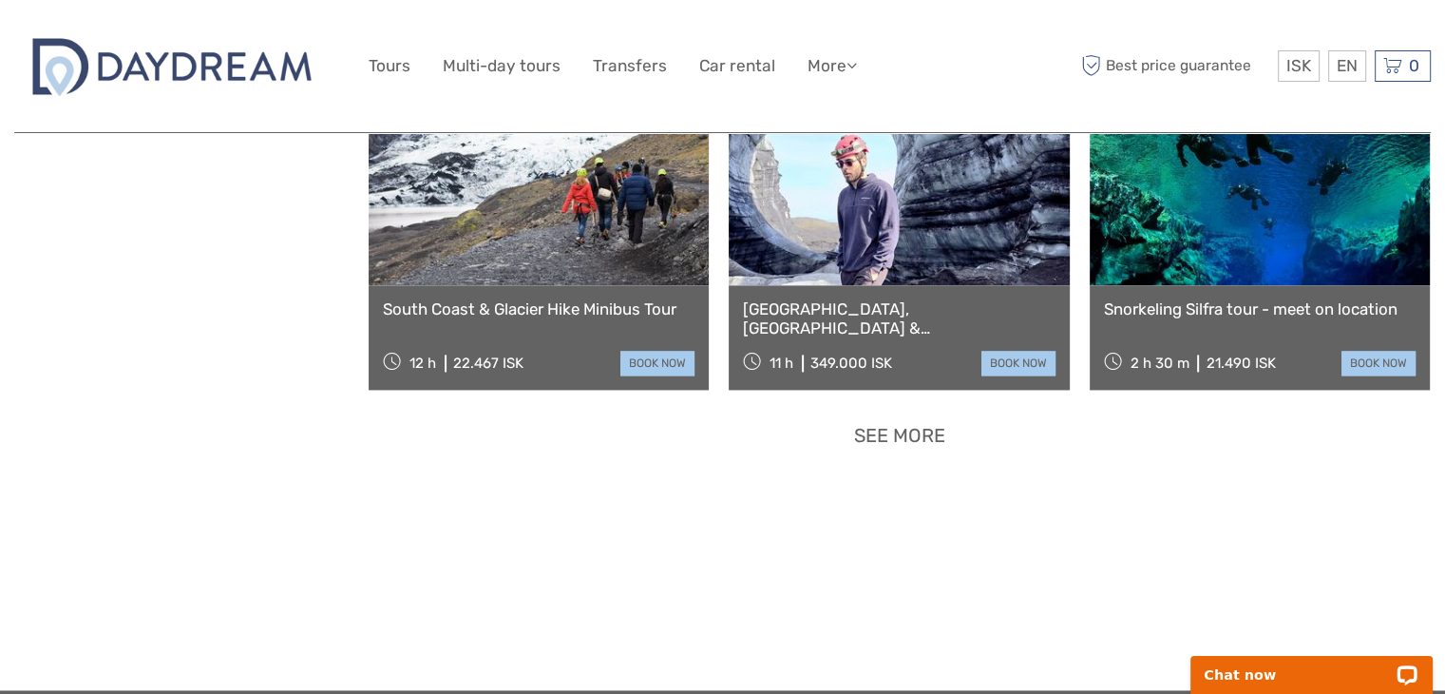
click at [901, 435] on link "See more" at bounding box center [900, 435] width 108 height 35
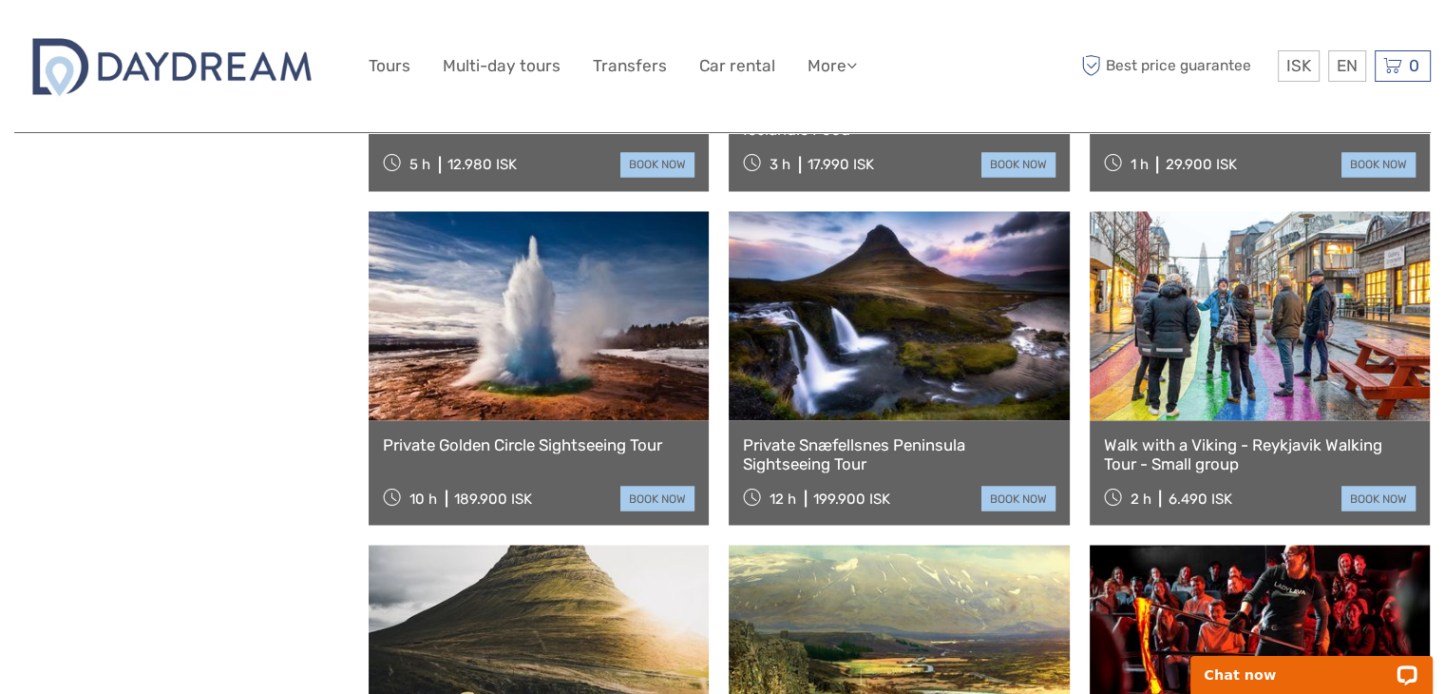
scroll to position [10490, 0]
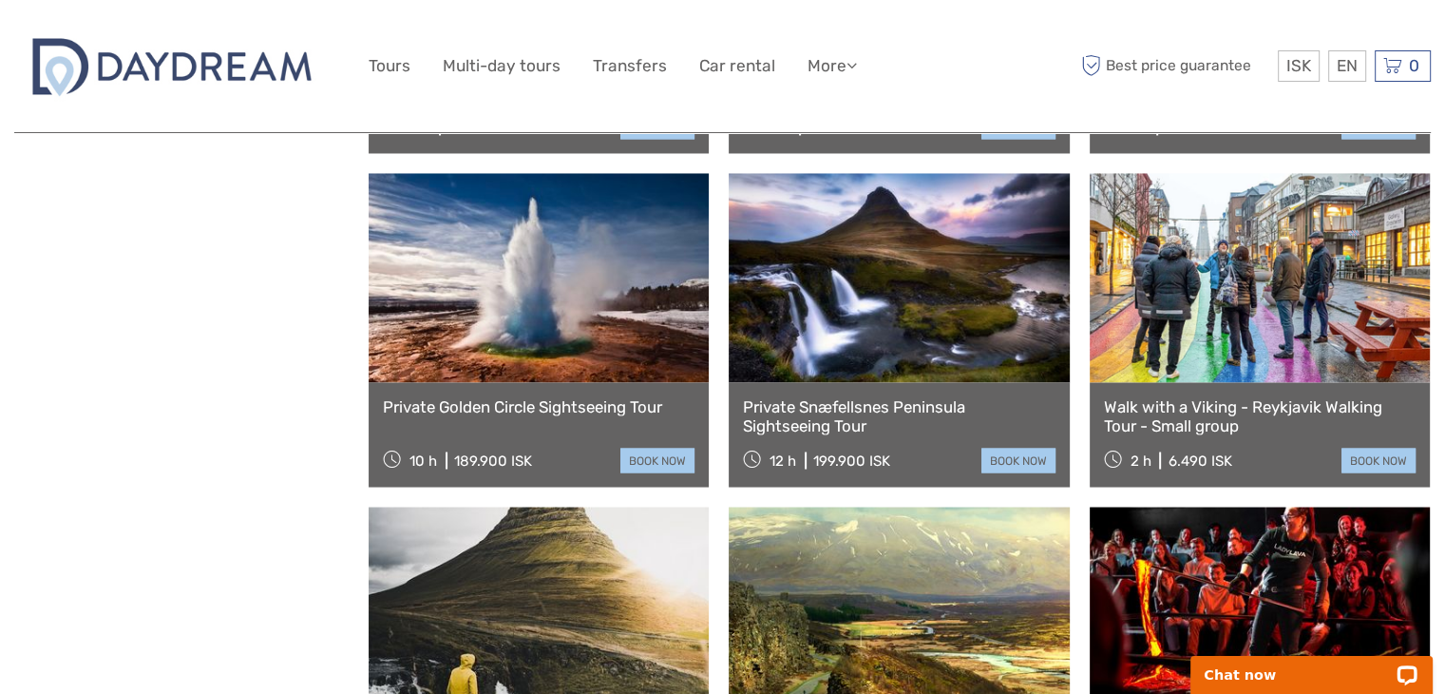
click at [1243, 297] on link at bounding box center [1260, 277] width 340 height 209
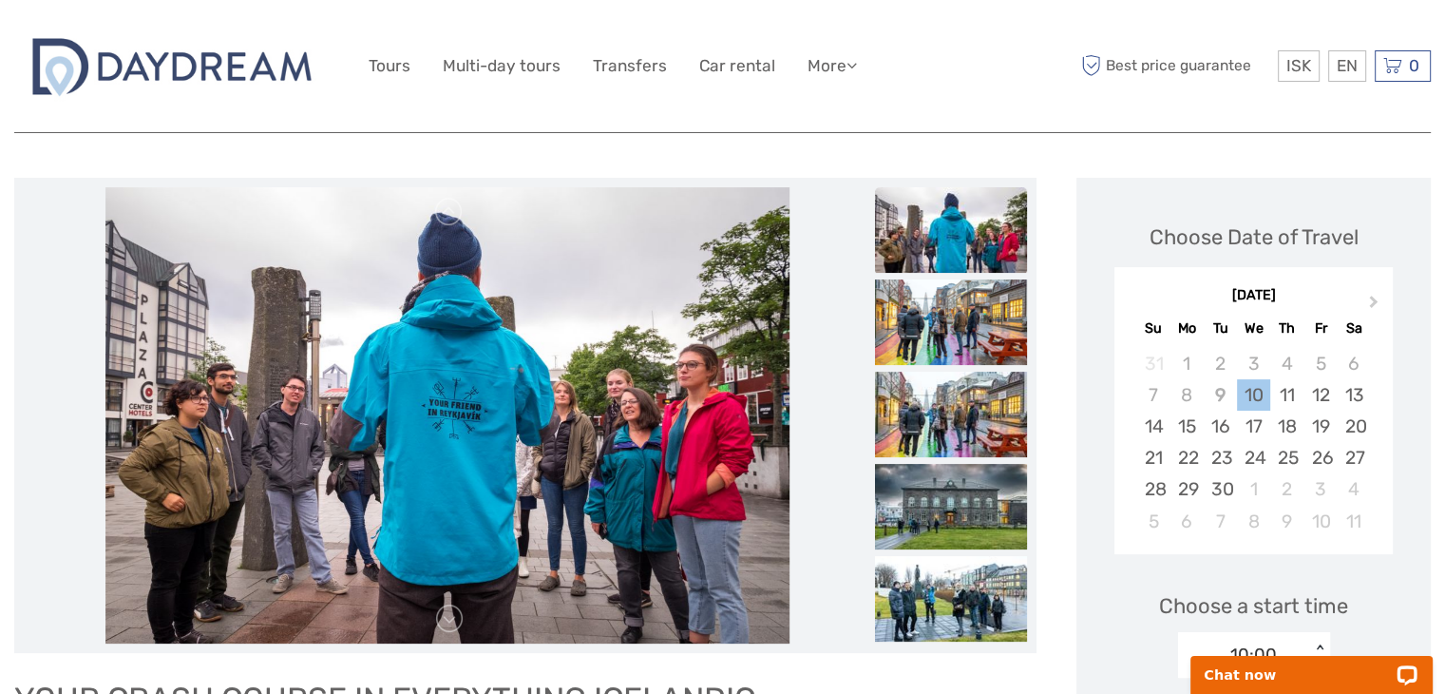
scroll to position [228, 0]
